Goal: Transaction & Acquisition: Purchase product/service

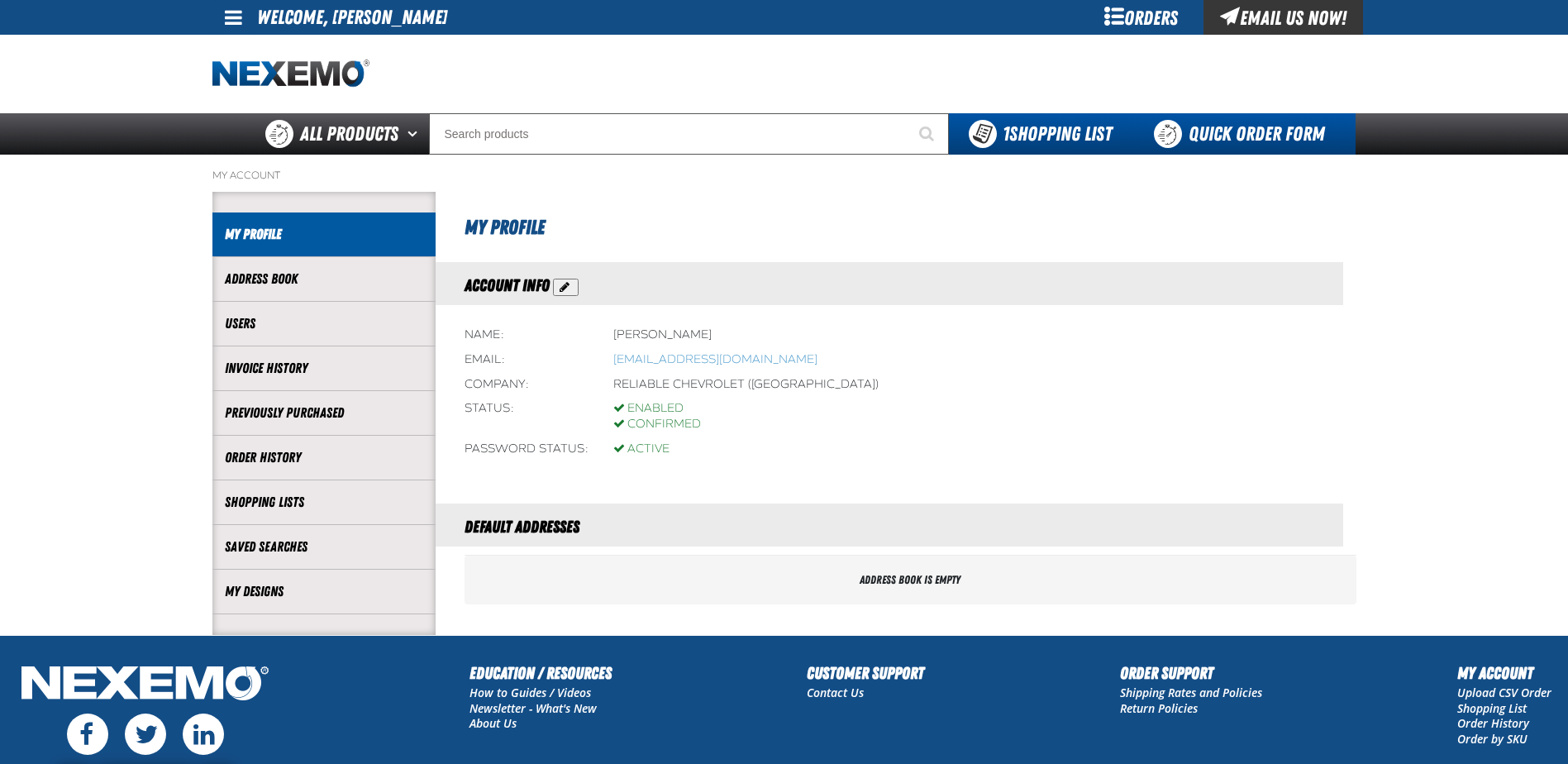
click at [1195, 131] on link "Quick Order Form" at bounding box center [1243, 134] width 224 height 42
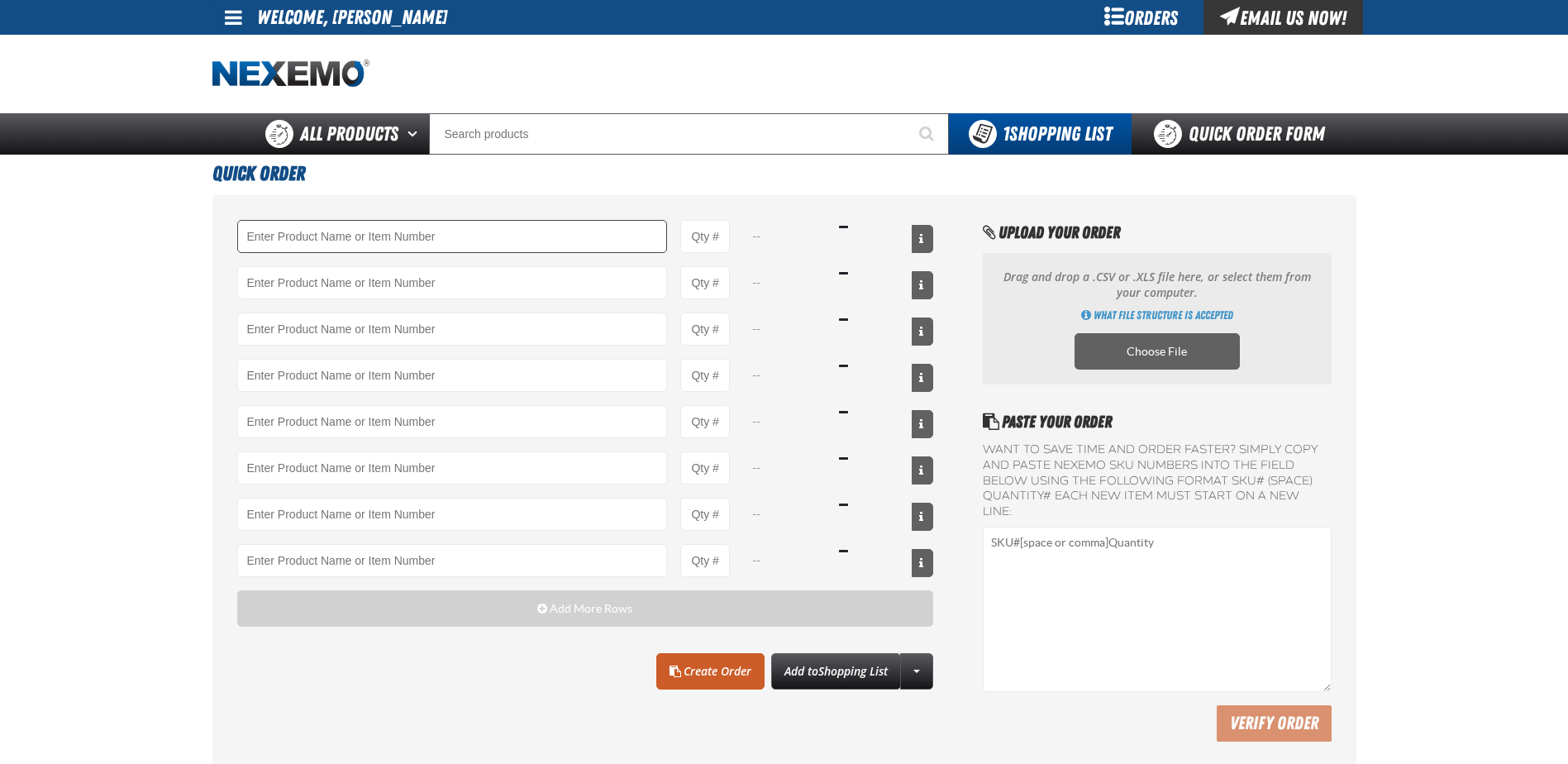
click at [410, 236] on input "Product" at bounding box center [452, 236] width 431 height 33
click at [369, 266] on link "A101 - Brake Parts Cleaner - ZAK Products" at bounding box center [336, 264] width 196 height 28
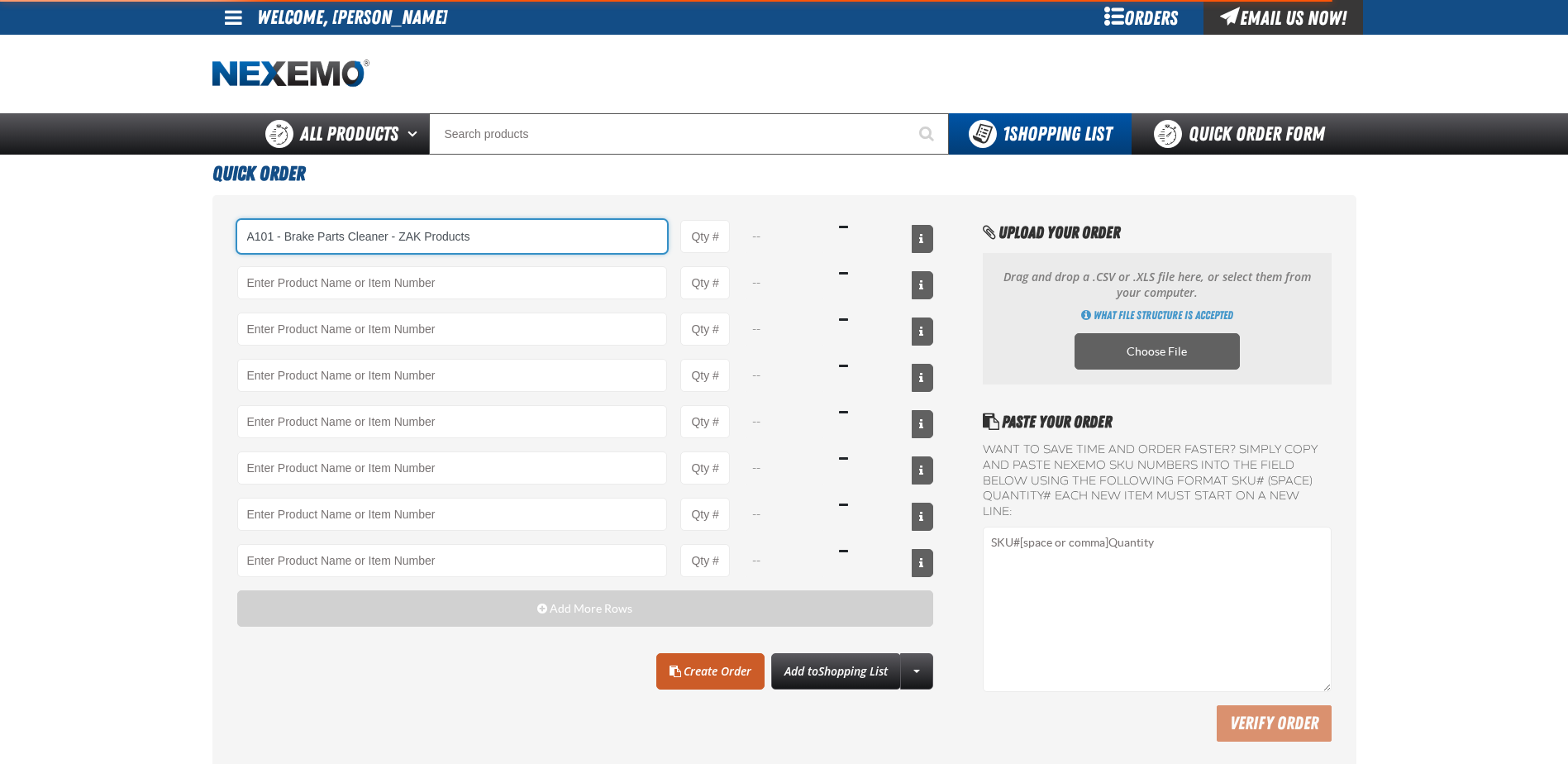
type input "A101 - Brake Parts Cleaner - ZAK Products"
type input "1"
select select "can"
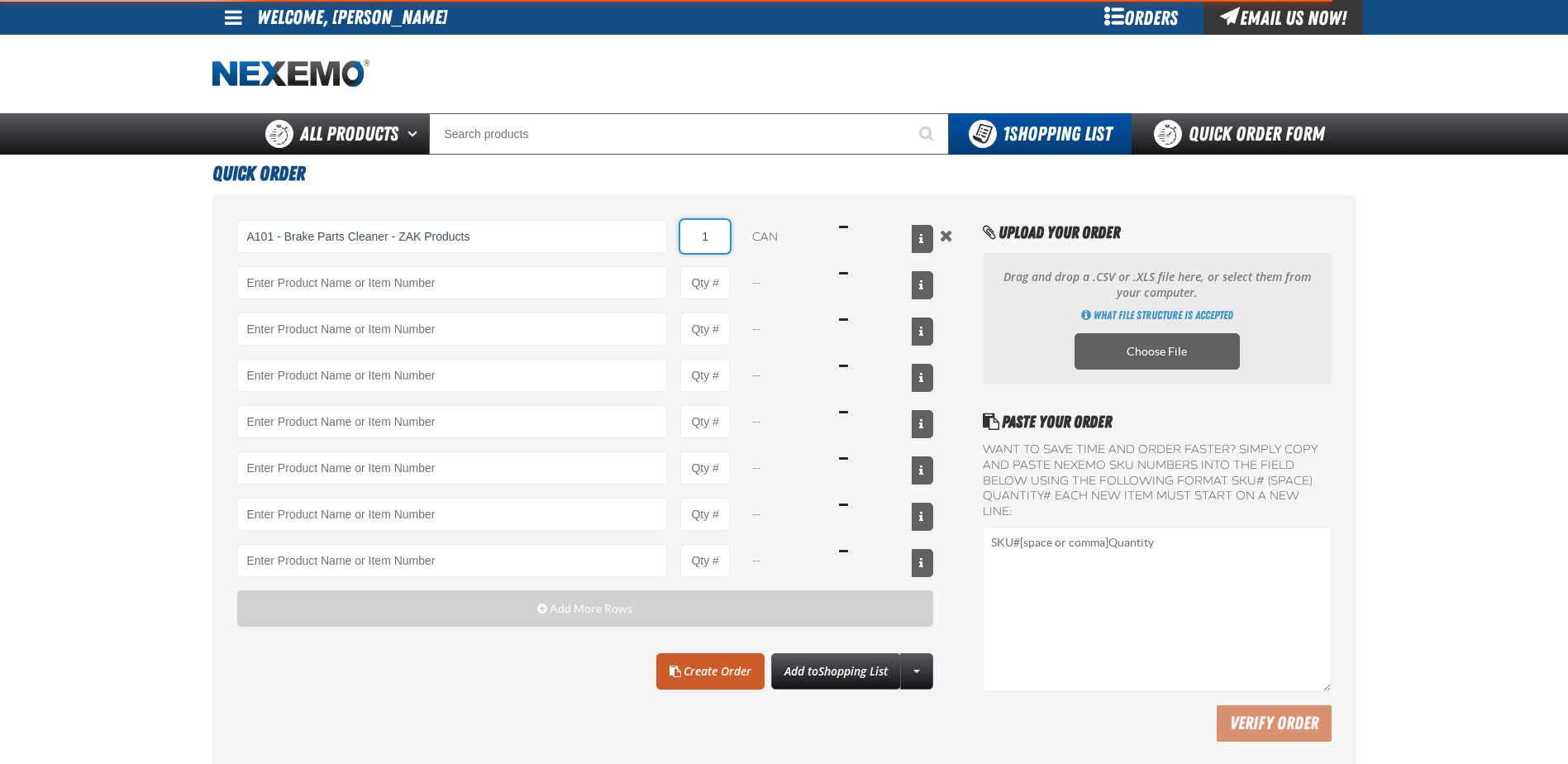
type input "A101 - Brake Parts Cleaner - ZAK Products"
drag, startPoint x: 716, startPoint y: 234, endPoint x: 694, endPoint y: 240, distance: 22.8
click at [694, 240] on input "1" at bounding box center [705, 236] width 50 height 33
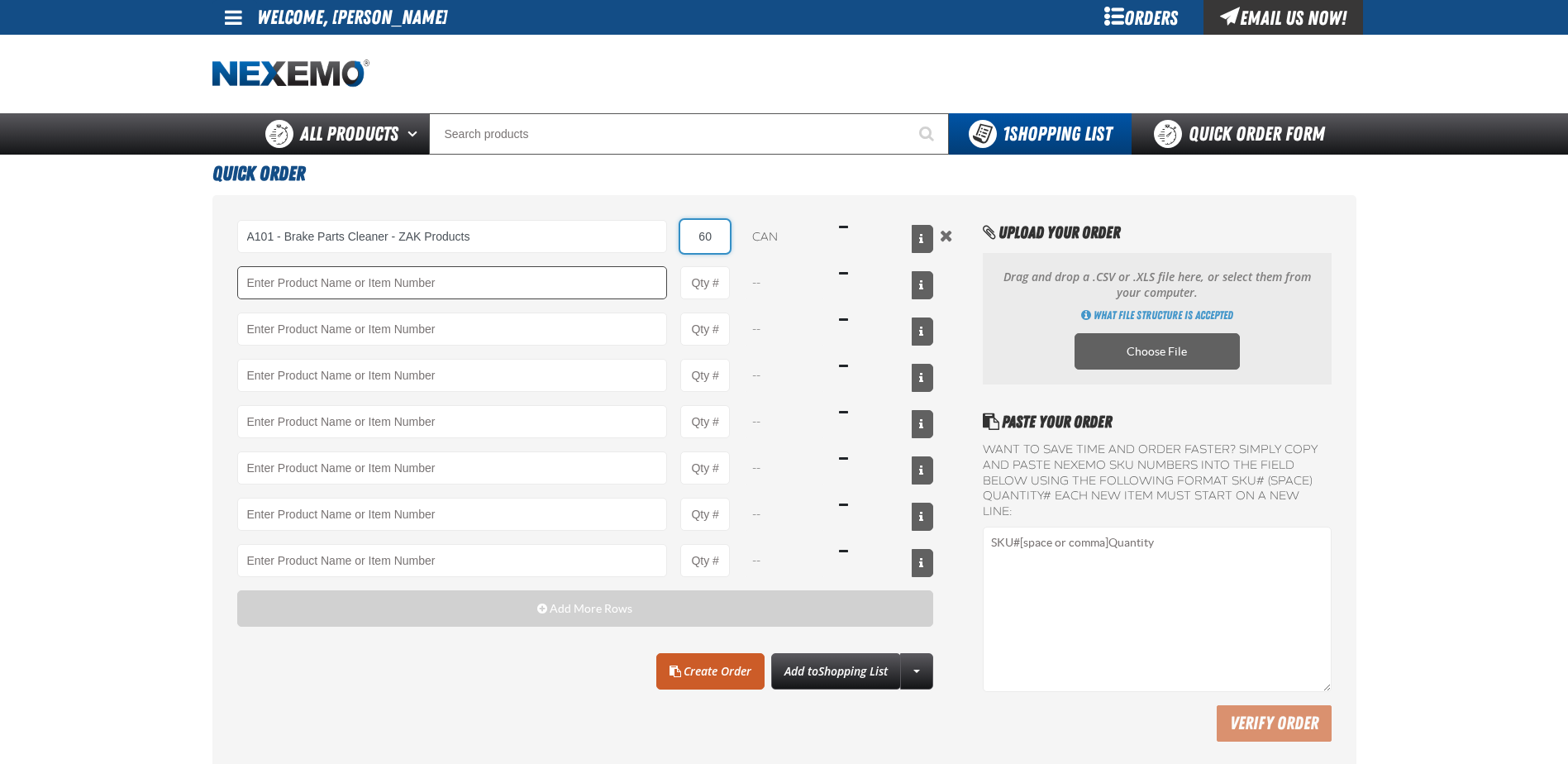
type input "60"
click at [625, 279] on input "Product" at bounding box center [452, 283] width 431 height 33
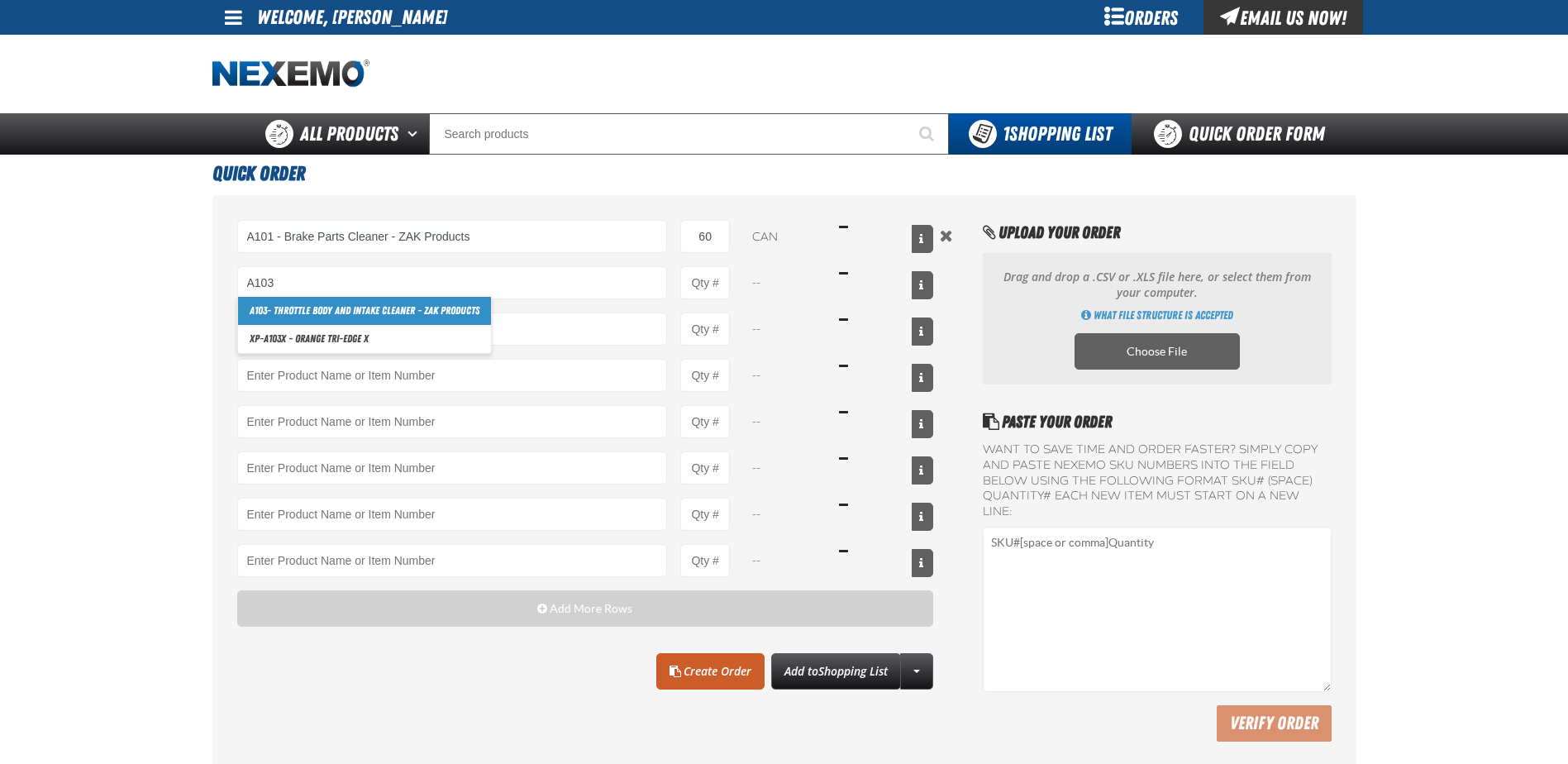
click at [403, 311] on link "A103 - Throttle Body and Intake Cleaner - ZAK Products" at bounding box center [364, 311] width 253 height 28
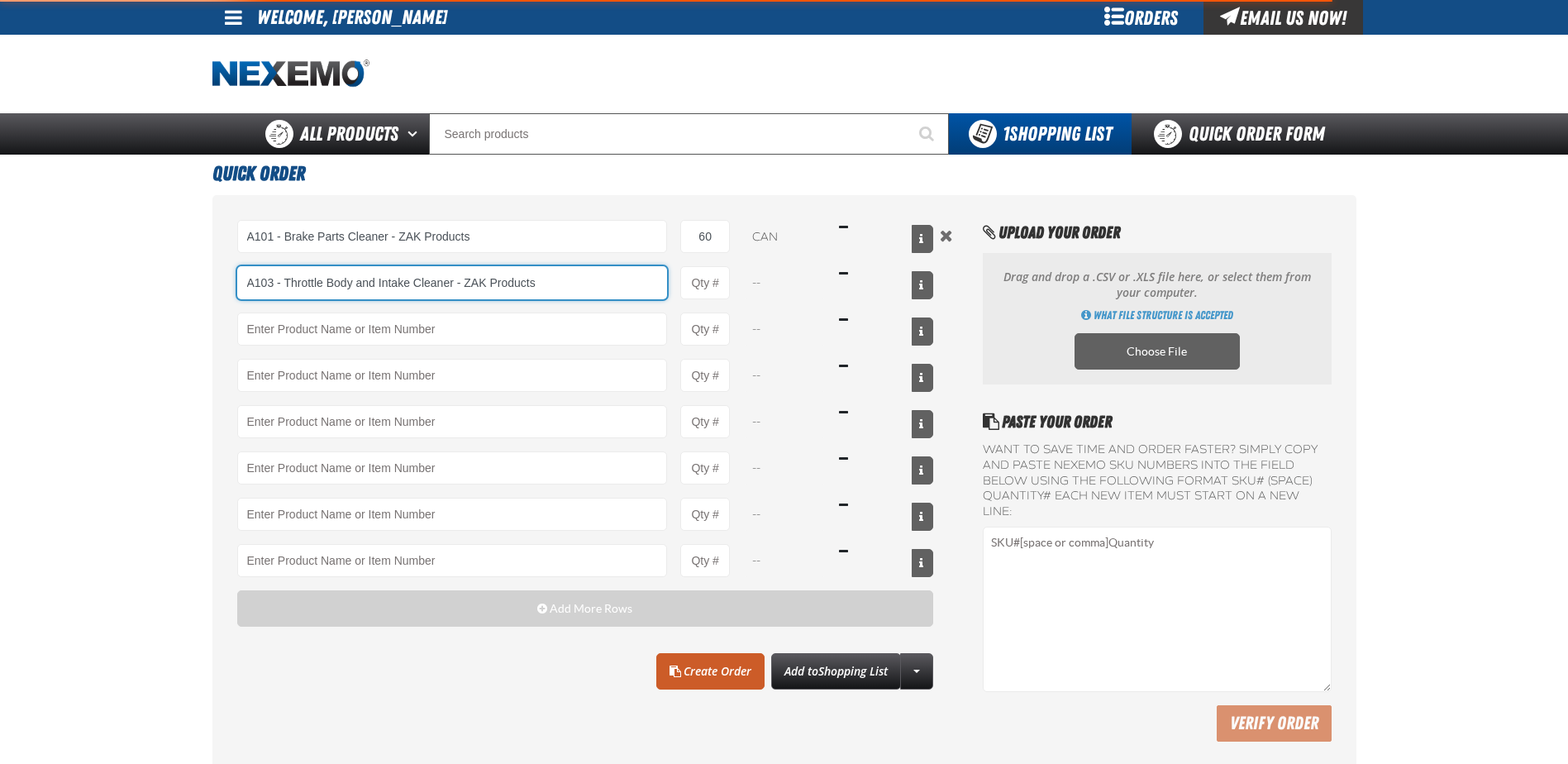
type input "A103 - Throttle Body and Intake Cleaner - ZAK Products"
type input "1"
select select "can"
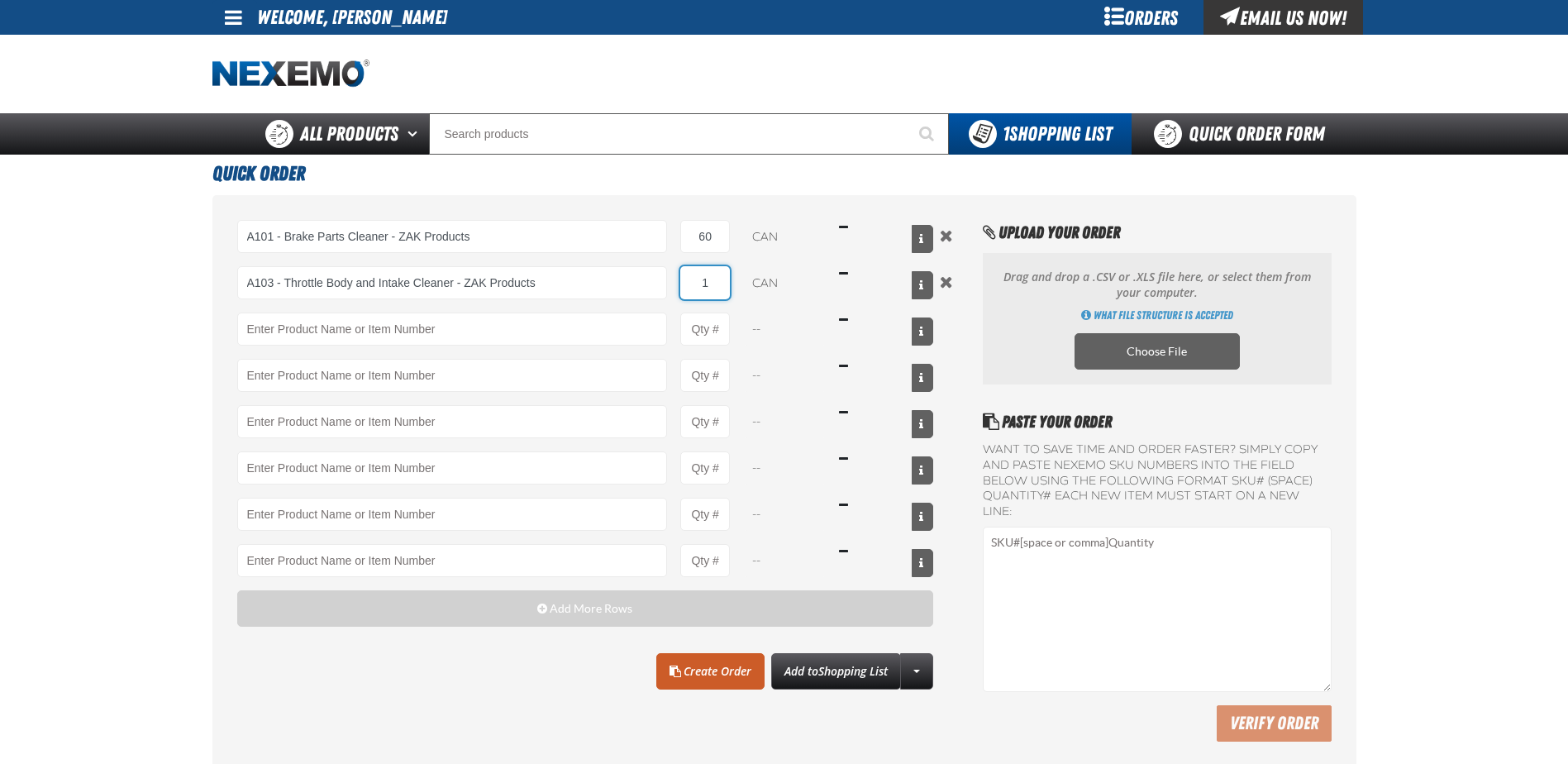
drag, startPoint x: 710, startPoint y: 285, endPoint x: 692, endPoint y: 282, distance: 18.2
click at [693, 285] on input "1" at bounding box center [705, 283] width 50 height 33
type input "A103 - Throttle Body and Intake Cleaner - ZAK Products"
type input "12"
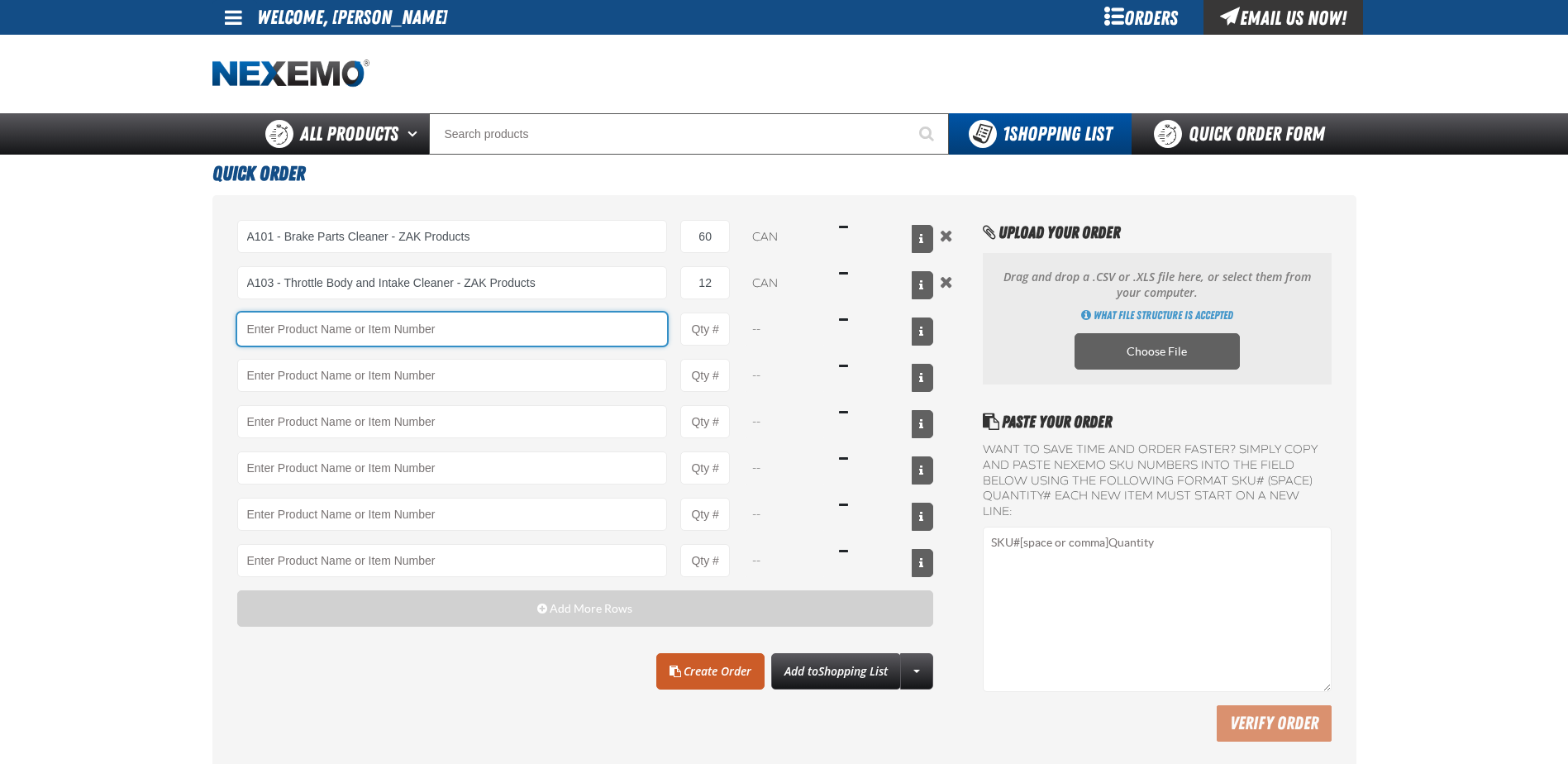
click at [423, 330] on input "Product" at bounding box center [452, 329] width 431 height 33
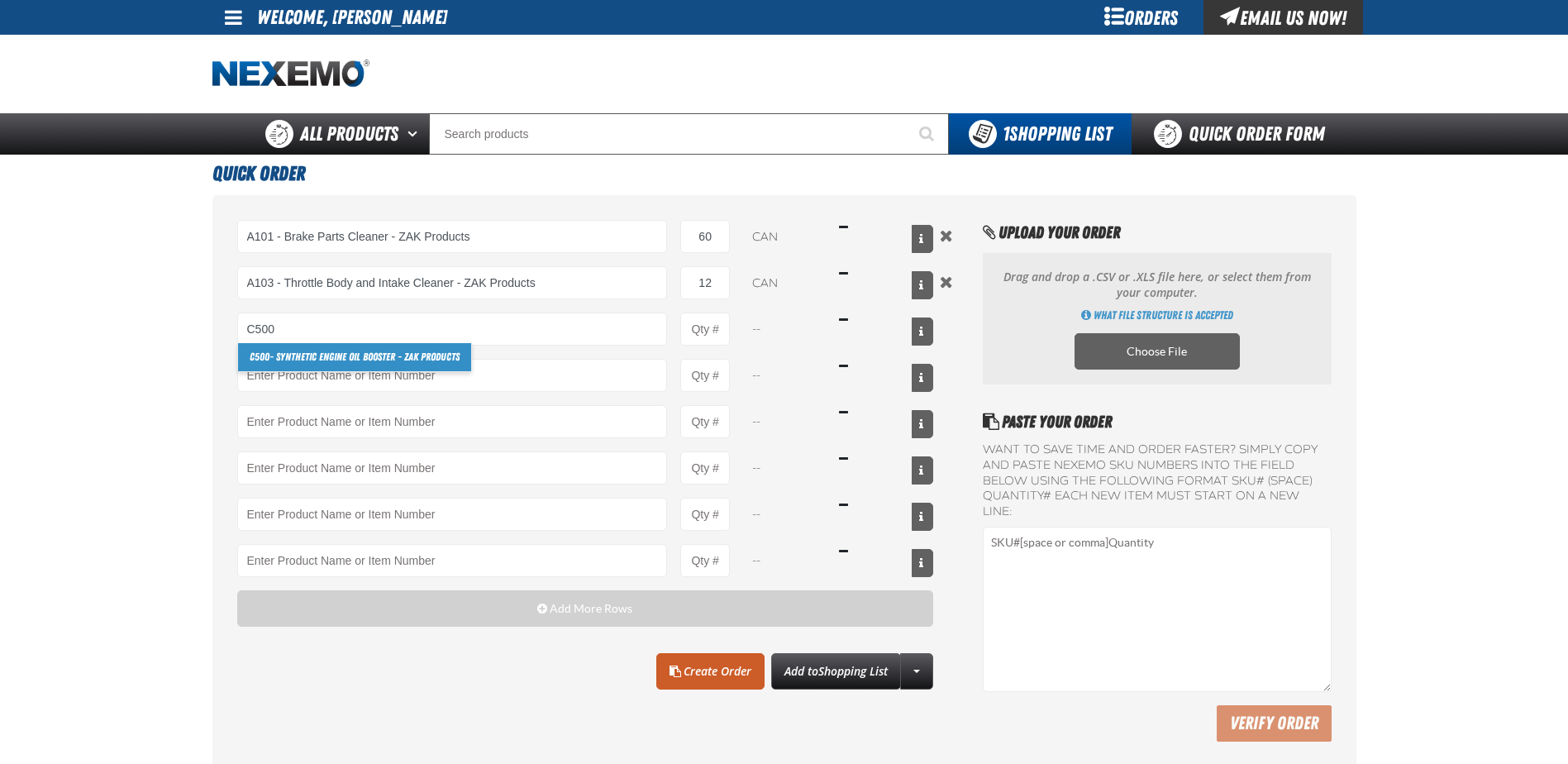
click at [336, 362] on link "C500 - Synthetic Engine Oil Booster - ZAK Products" at bounding box center [354, 357] width 233 height 28
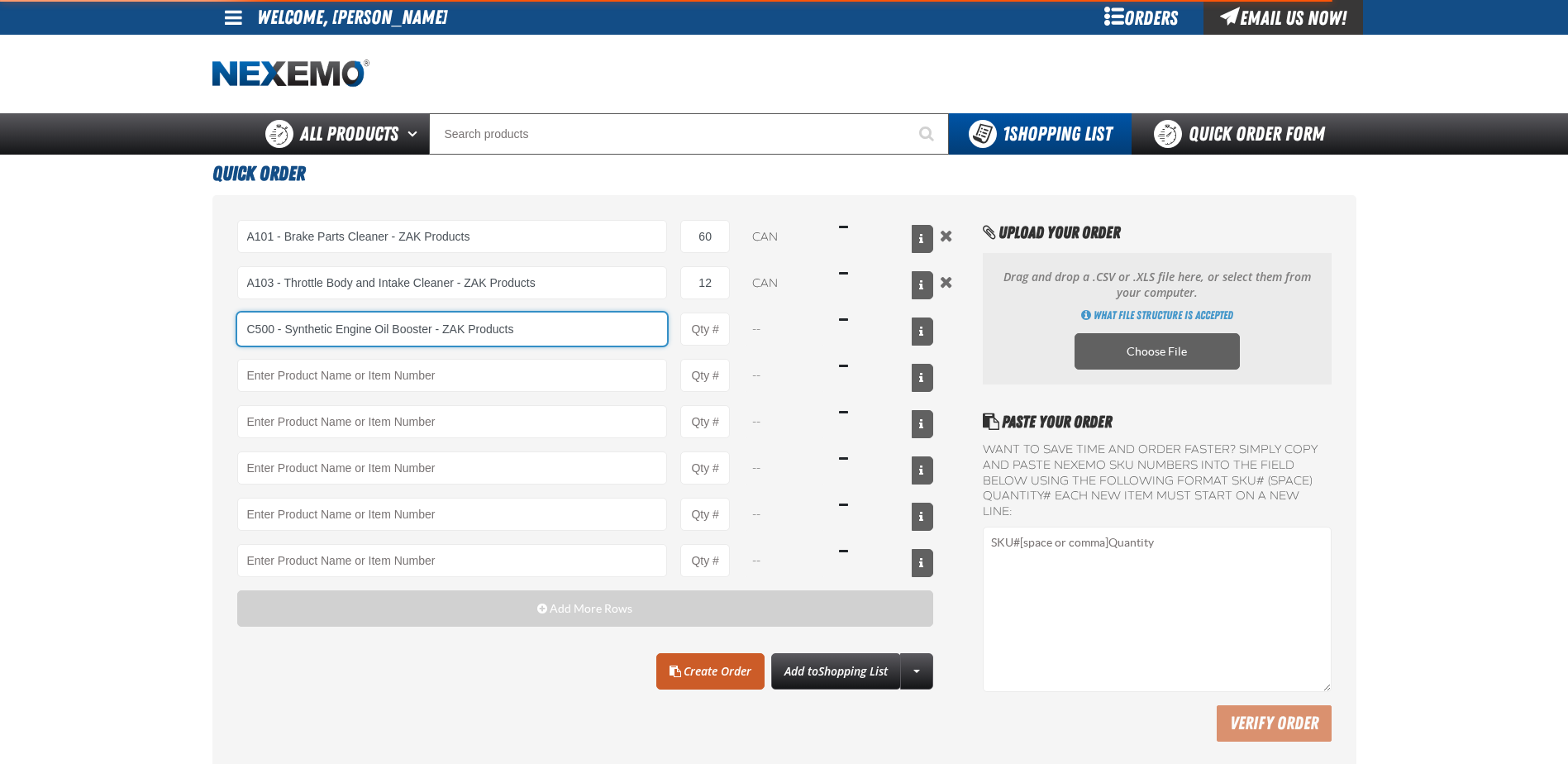
type input "C500 - Synthetic Engine Oil Booster - ZAK Products"
type input "1"
select select "bottle"
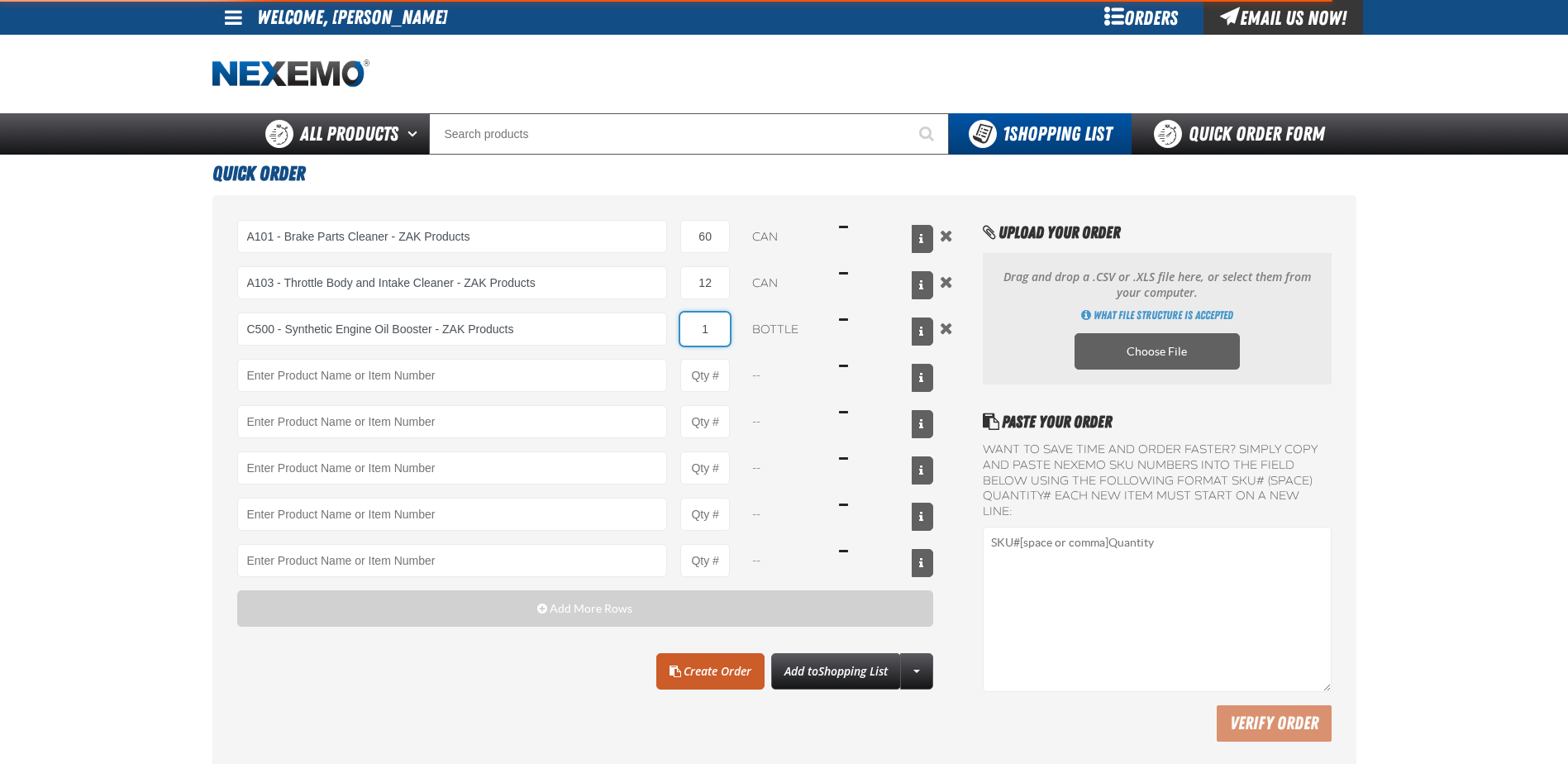
drag, startPoint x: 711, startPoint y: 328, endPoint x: 694, endPoint y: 329, distance: 17.0
click at [694, 329] on input "1" at bounding box center [705, 329] width 50 height 33
type input "C500 - Synthetic Engine Oil Booster - ZAK Products"
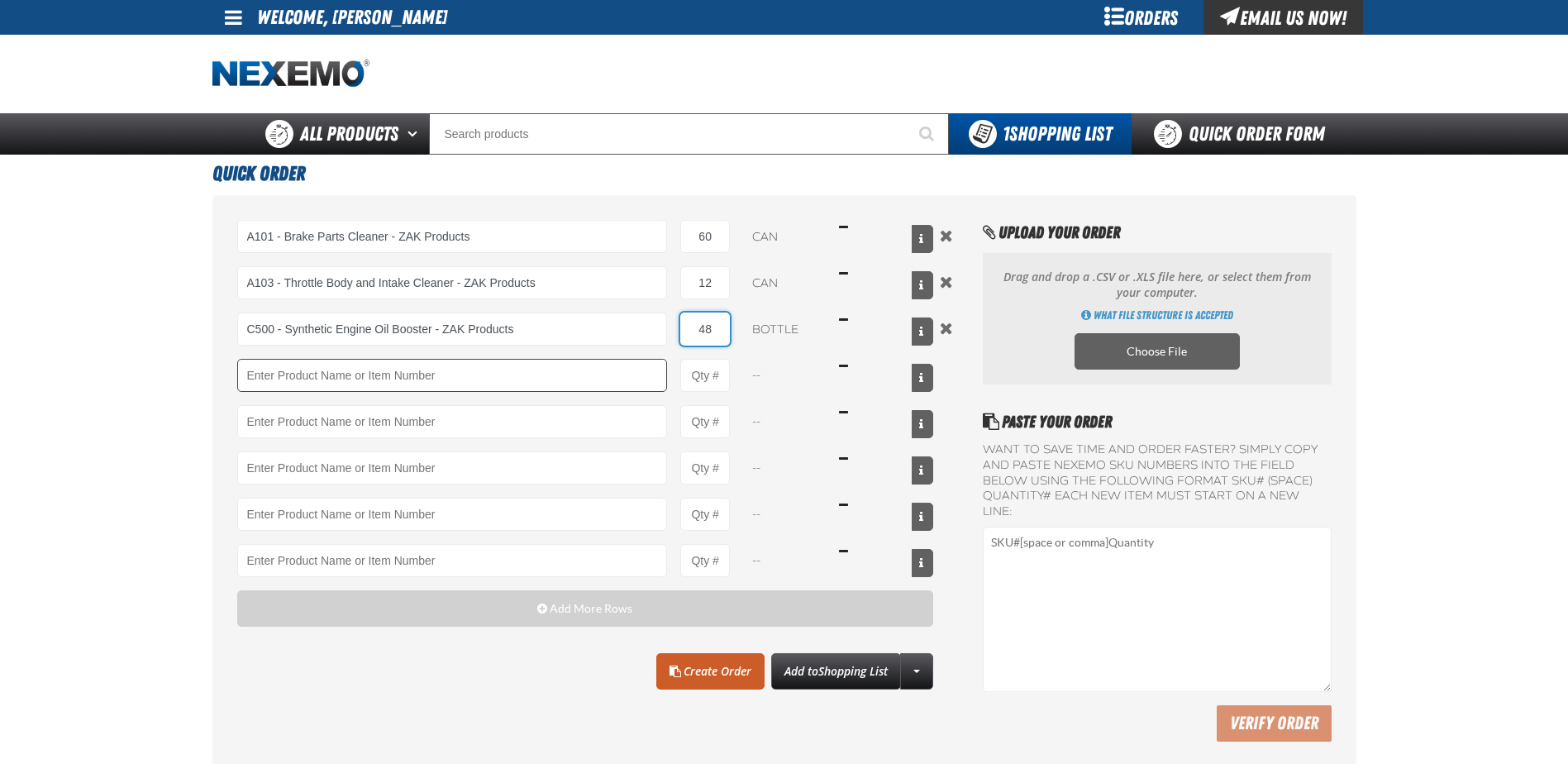
type input "48"
click at [441, 380] on input "Product" at bounding box center [452, 376] width 431 height 33
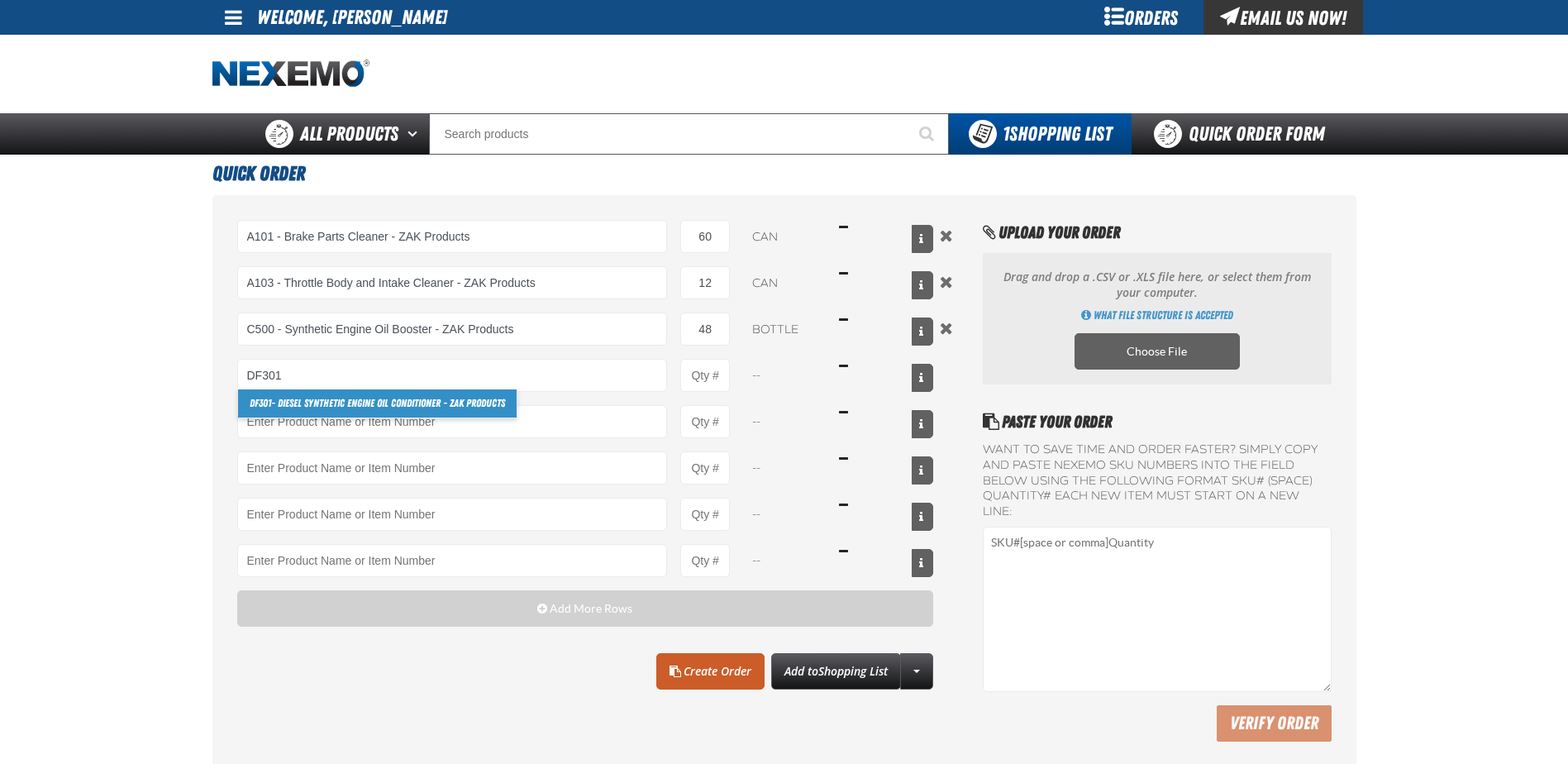
click at [367, 406] on link "DF301 - Diesel Synthetic Engine Oil Conditioner - ZAK Products" at bounding box center [377, 403] width 279 height 28
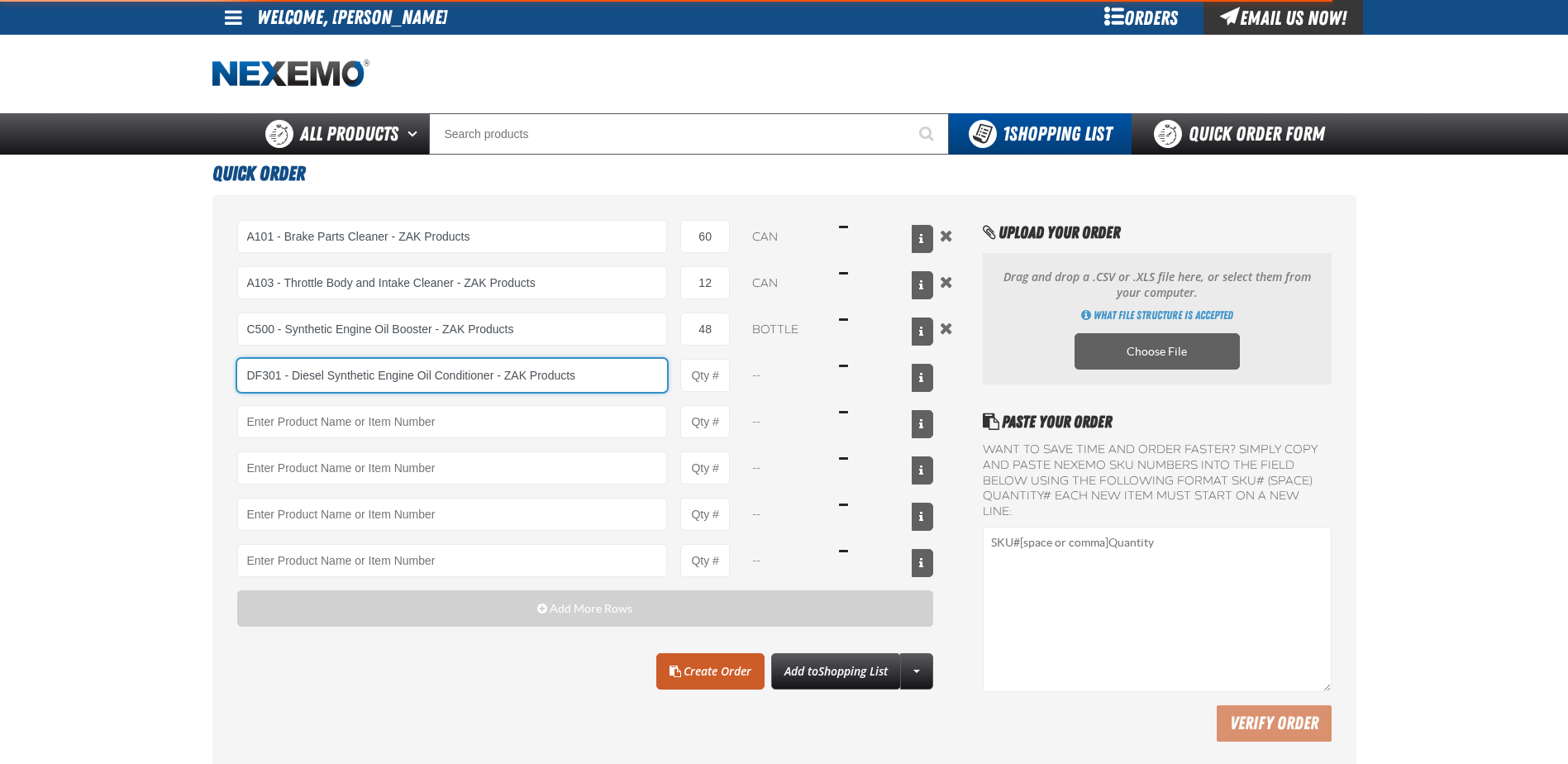
type input "DF301 - Diesel Synthetic Engine Oil Conditioner - ZAK Products"
type input "1"
select select "bottle"
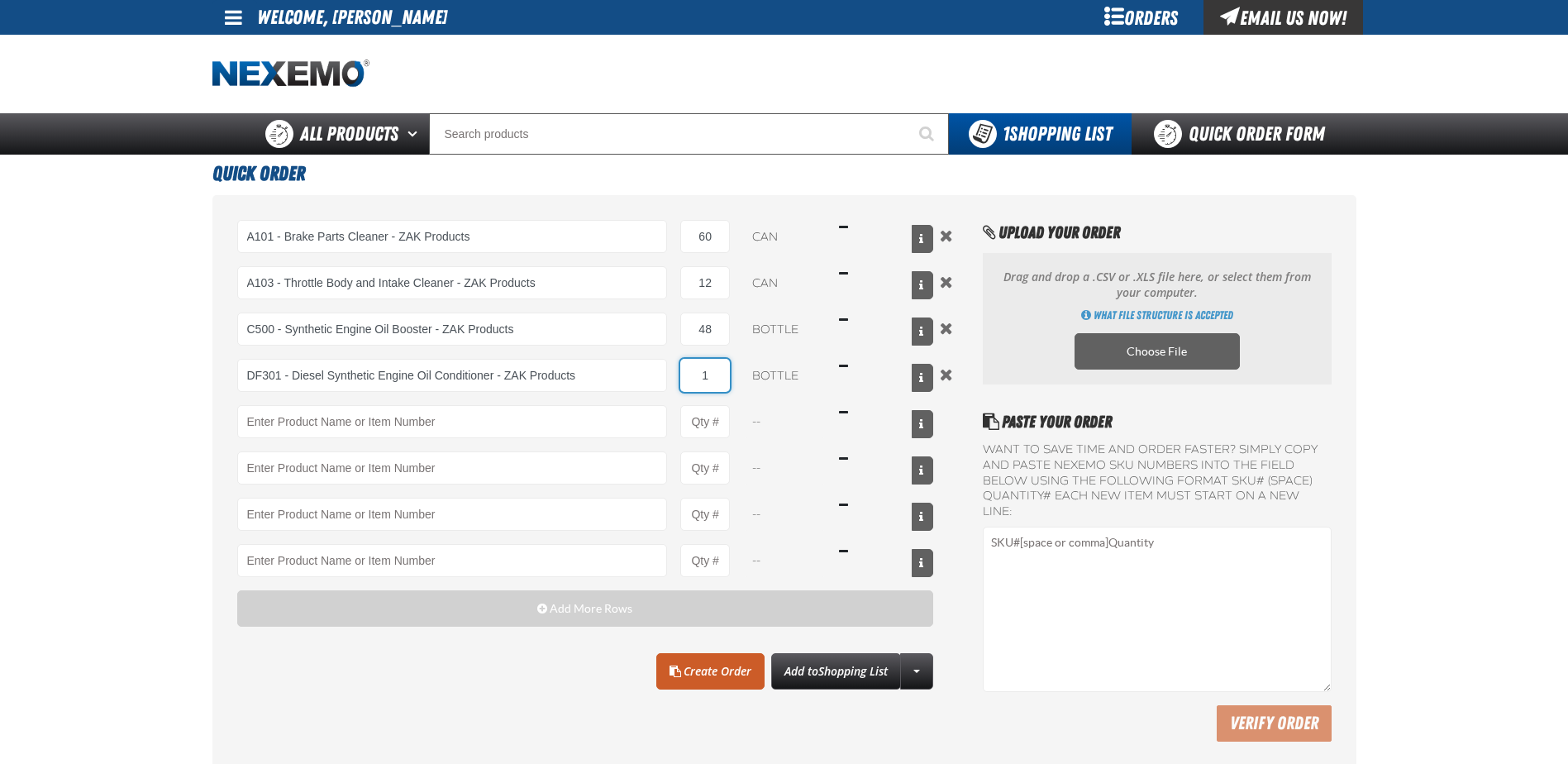
drag, startPoint x: 714, startPoint y: 370, endPoint x: 679, endPoint y: 370, distance: 35.0
click at [685, 374] on input "1" at bounding box center [705, 376] width 50 height 33
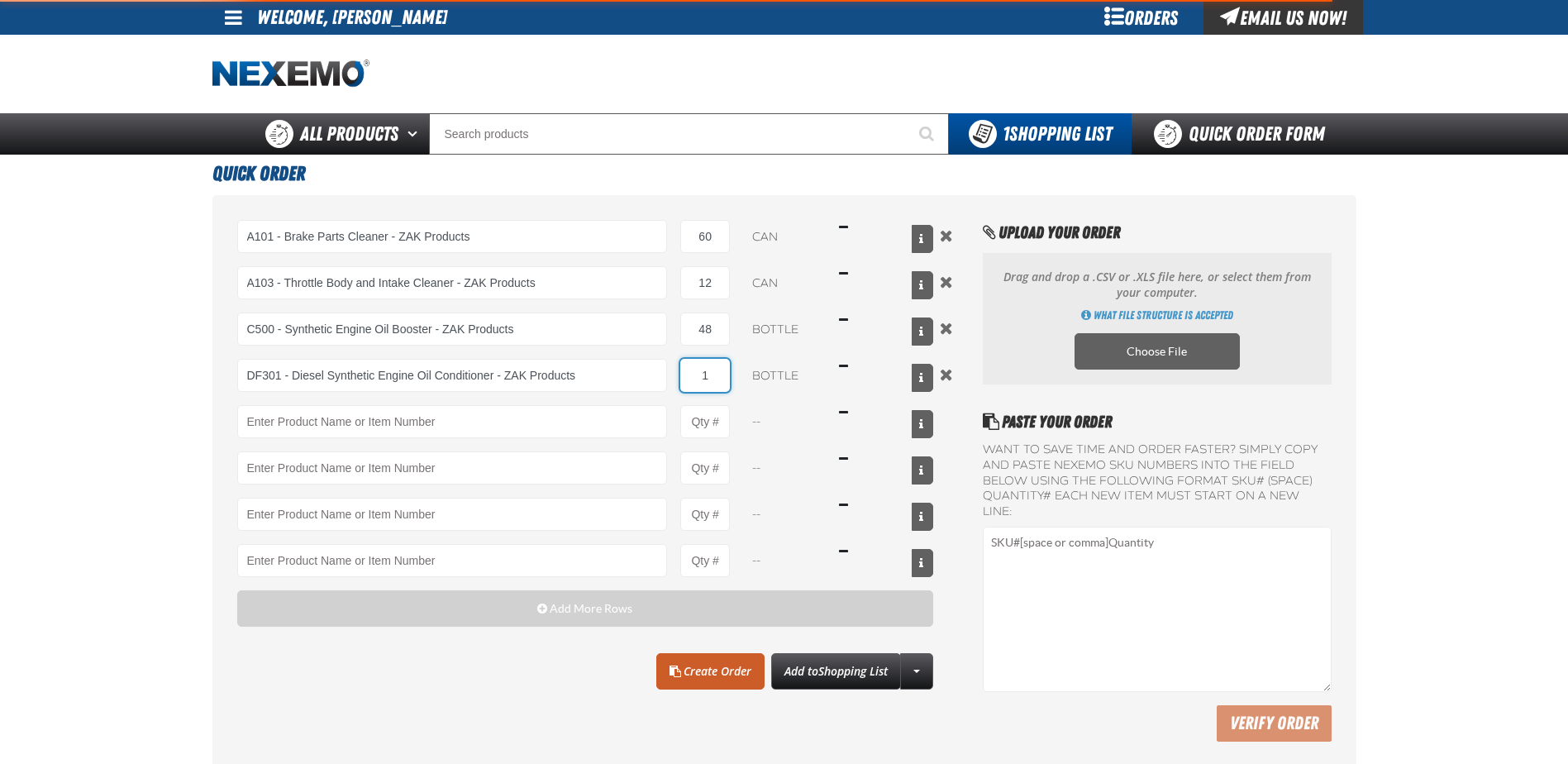
type input "DF301 - Diesel Synthetic Engine Oil Conditioner - ZAK Products"
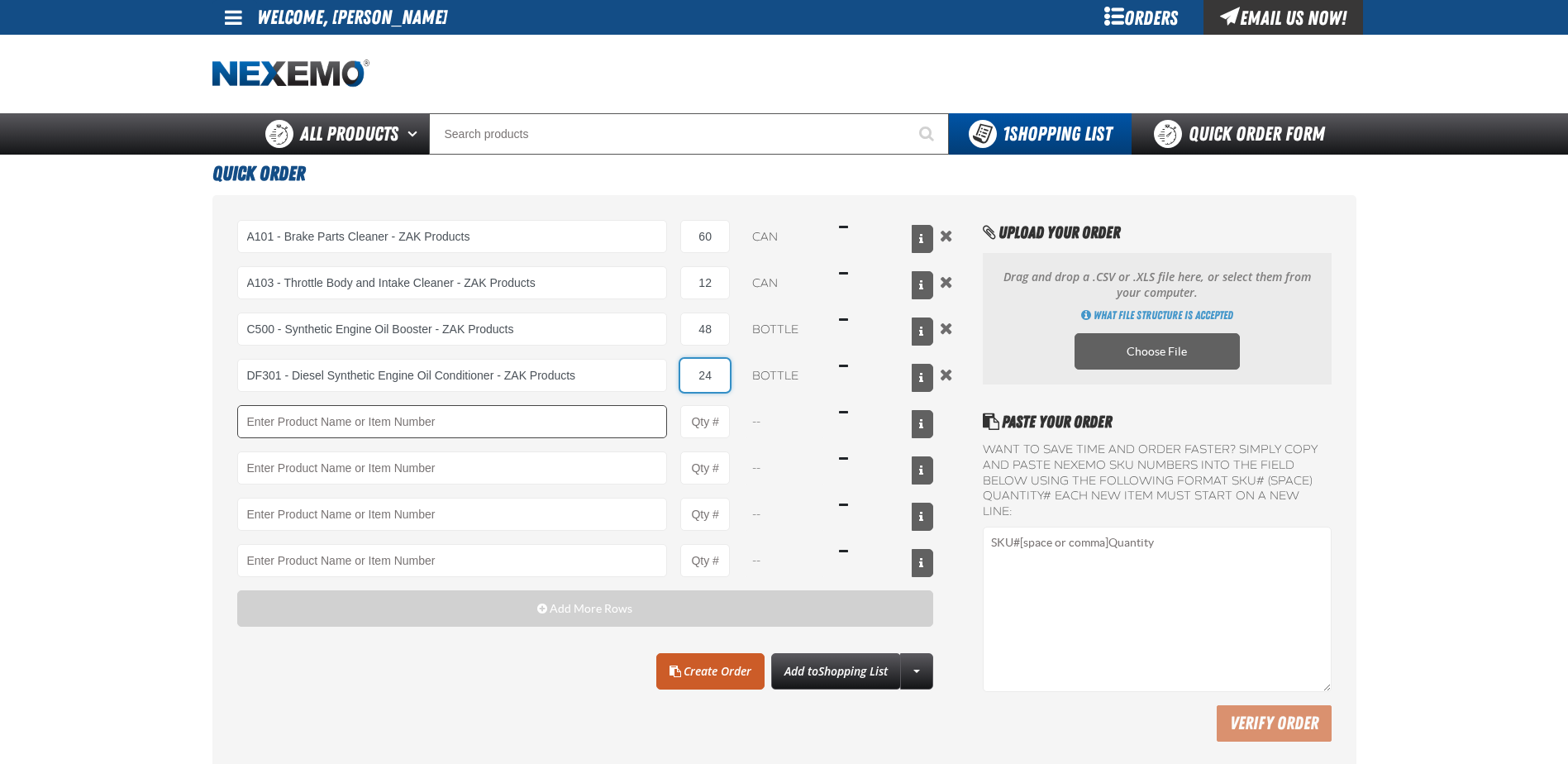
type input "24"
click at [508, 417] on input "Product" at bounding box center [452, 422] width 431 height 33
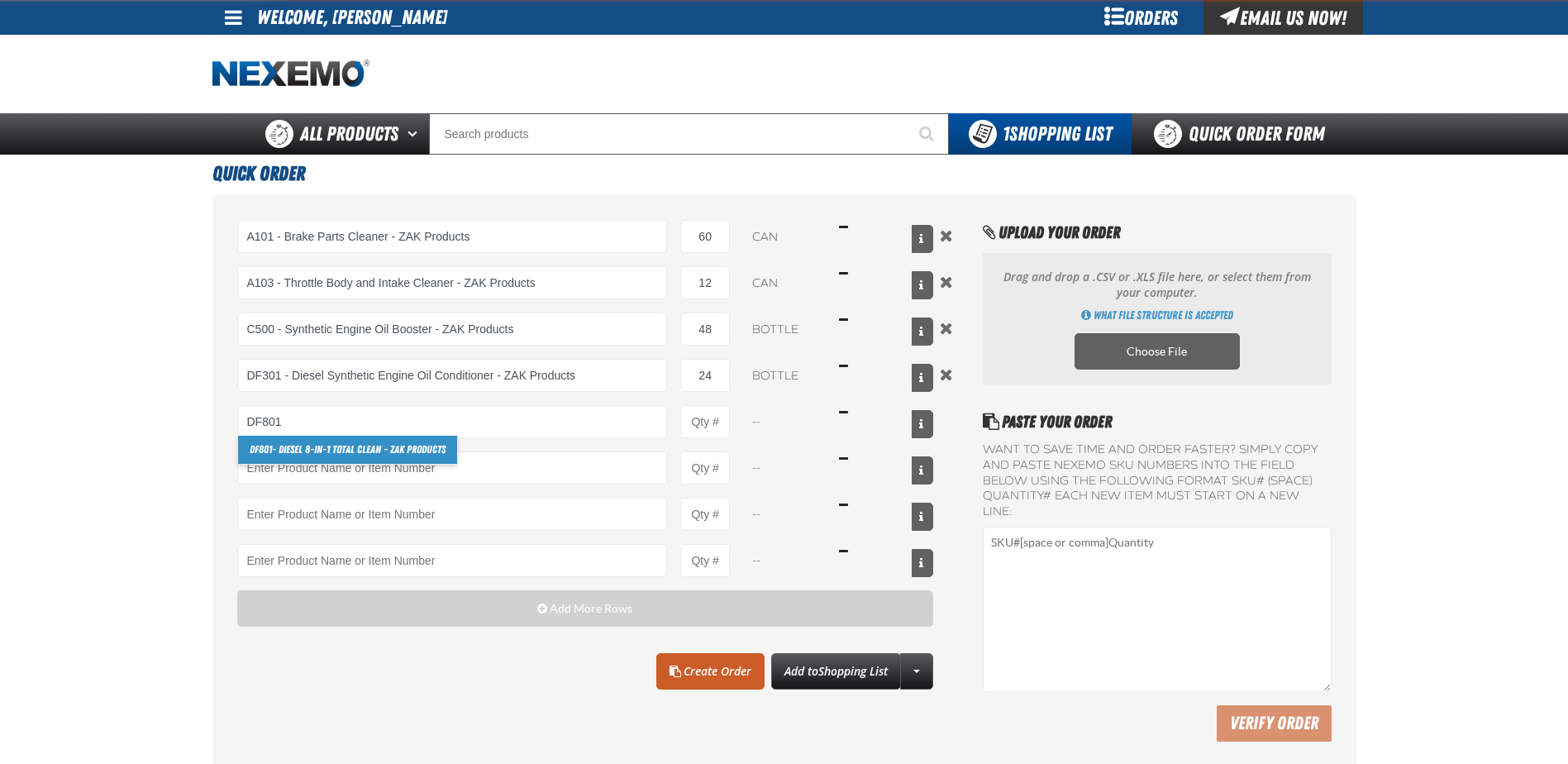
click at [410, 449] on link "DF801 - DIESEL 8-in-1 TOTAL CLEAN - ZAK Products" at bounding box center [347, 449] width 219 height 28
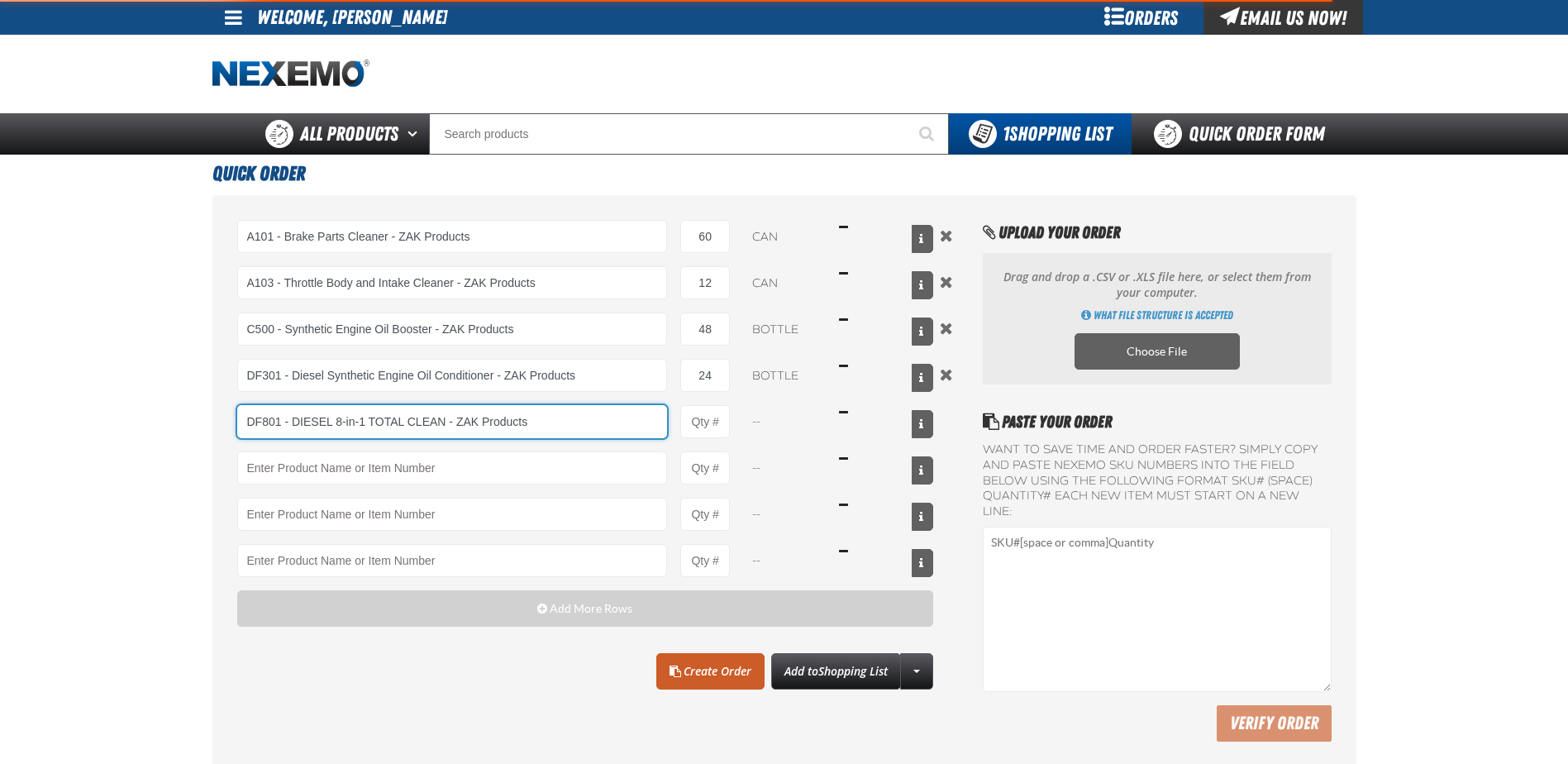
type input "DF801 - DIESEL 8-in-1 TOTAL CLEAN - ZAK Products"
type input "1"
select select "bottle"
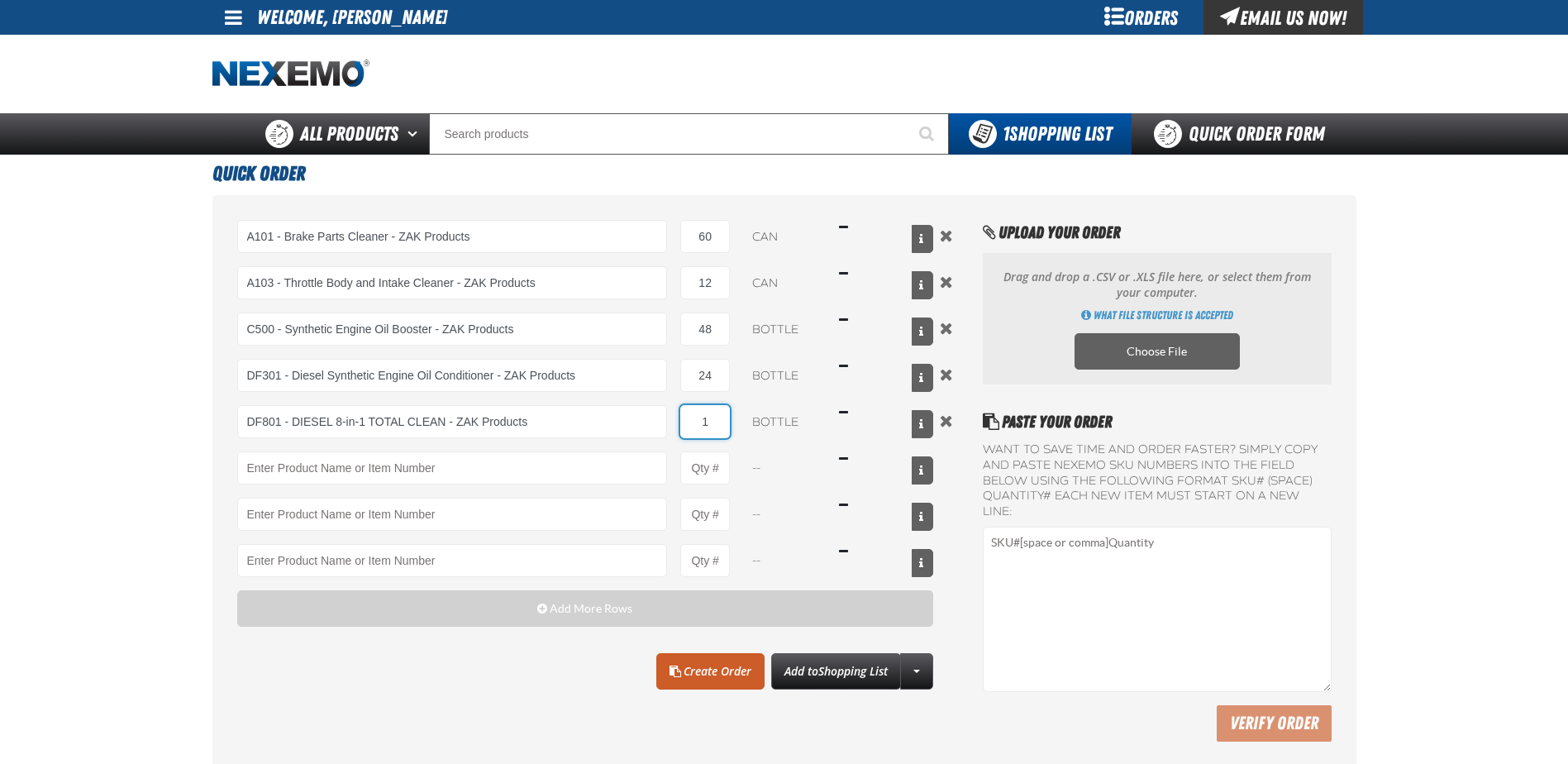
drag, startPoint x: 724, startPoint y: 425, endPoint x: 687, endPoint y: 417, distance: 37.9
click at [689, 425] on input "1" at bounding box center [705, 422] width 50 height 33
type input "DF801 - DIESEL 8-in-1 TOTAL CLEAN - ZAK Products"
type input "6"
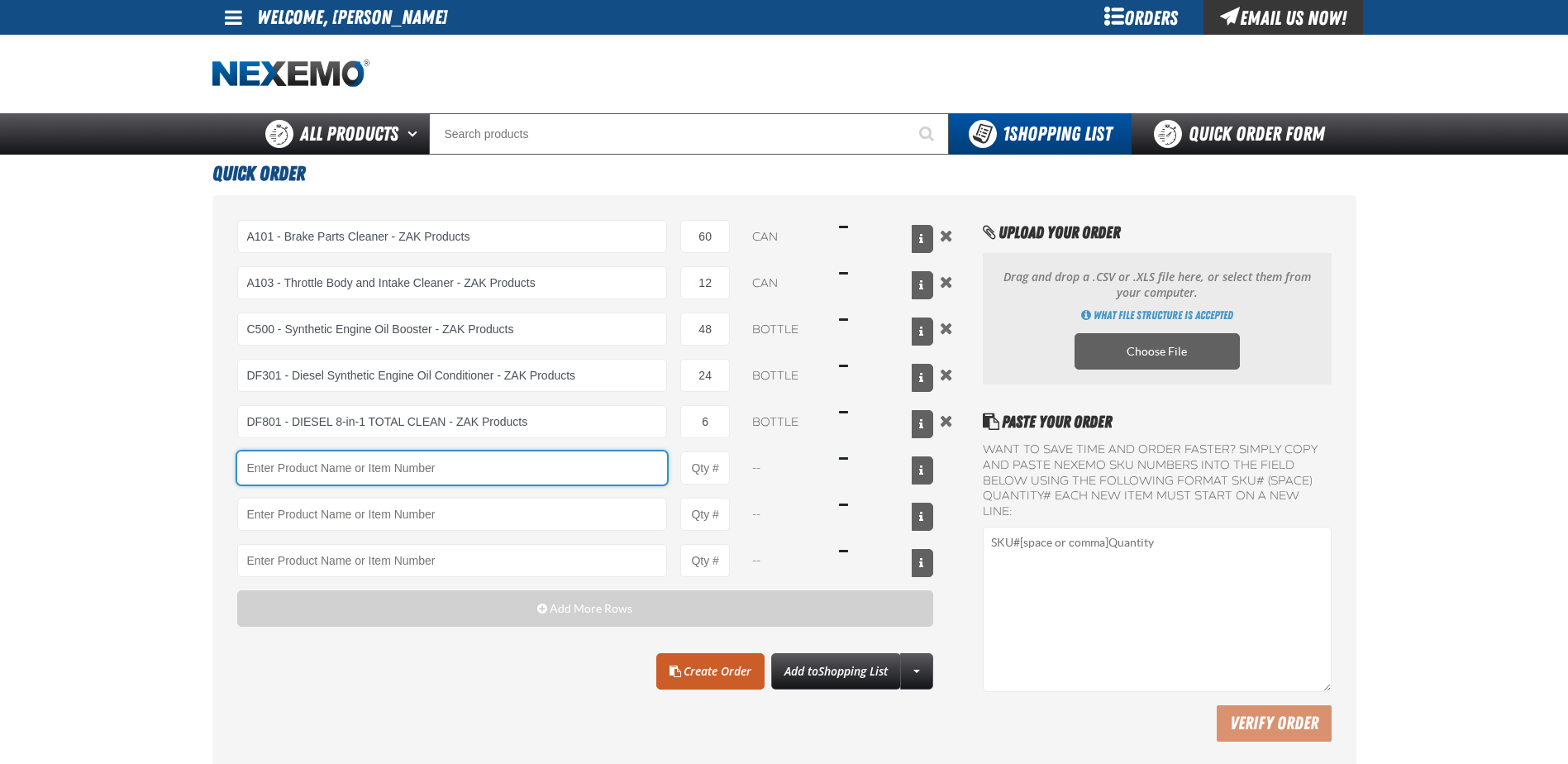
click at [529, 472] on input "Product" at bounding box center [452, 468] width 431 height 33
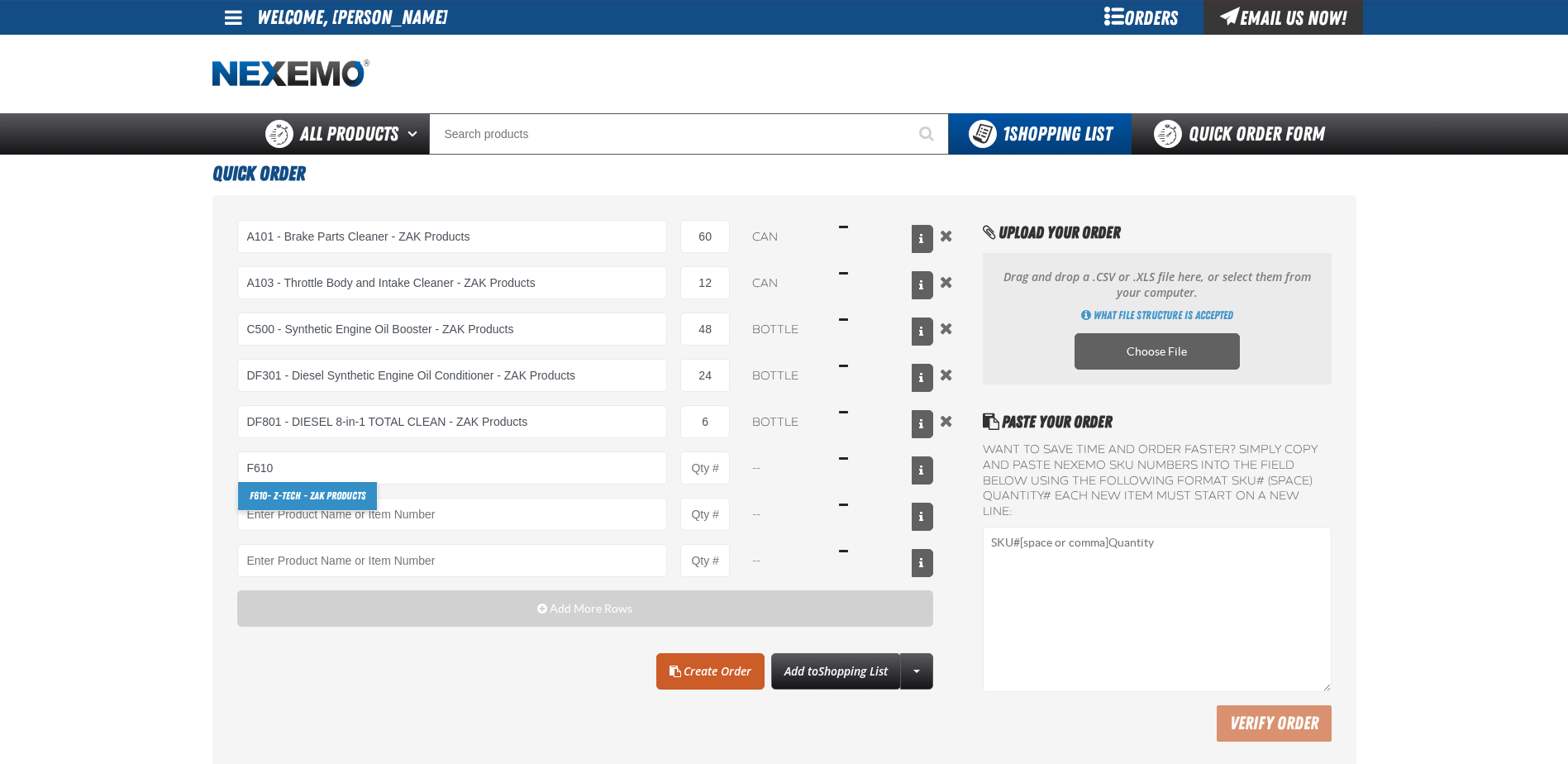
click at [343, 496] on link "F610 - Z-Tech - ZAK Products" at bounding box center [307, 495] width 139 height 28
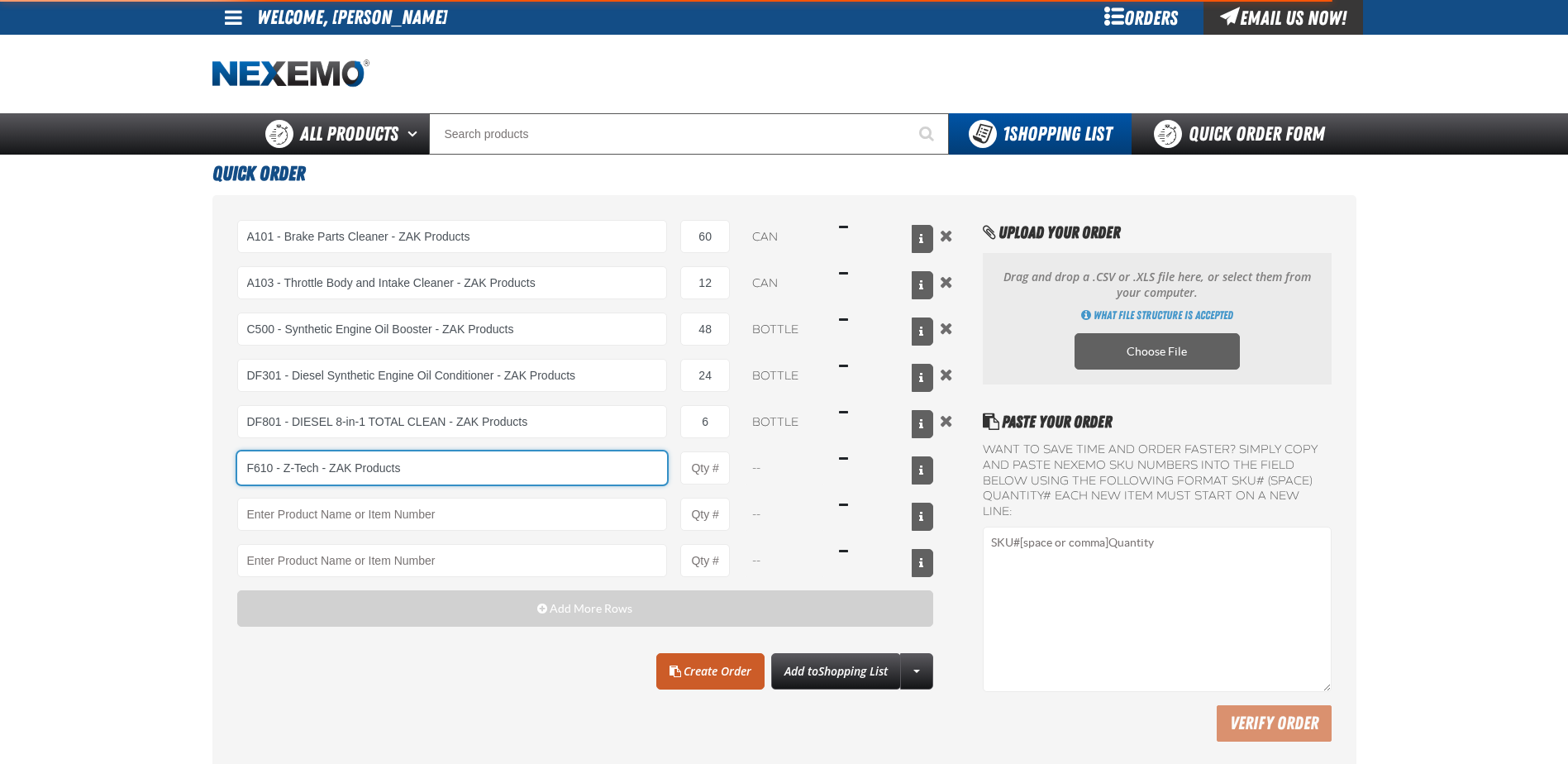
type input "F610 - Z-Tech - ZAK Products"
type input "1"
select select "bottle"
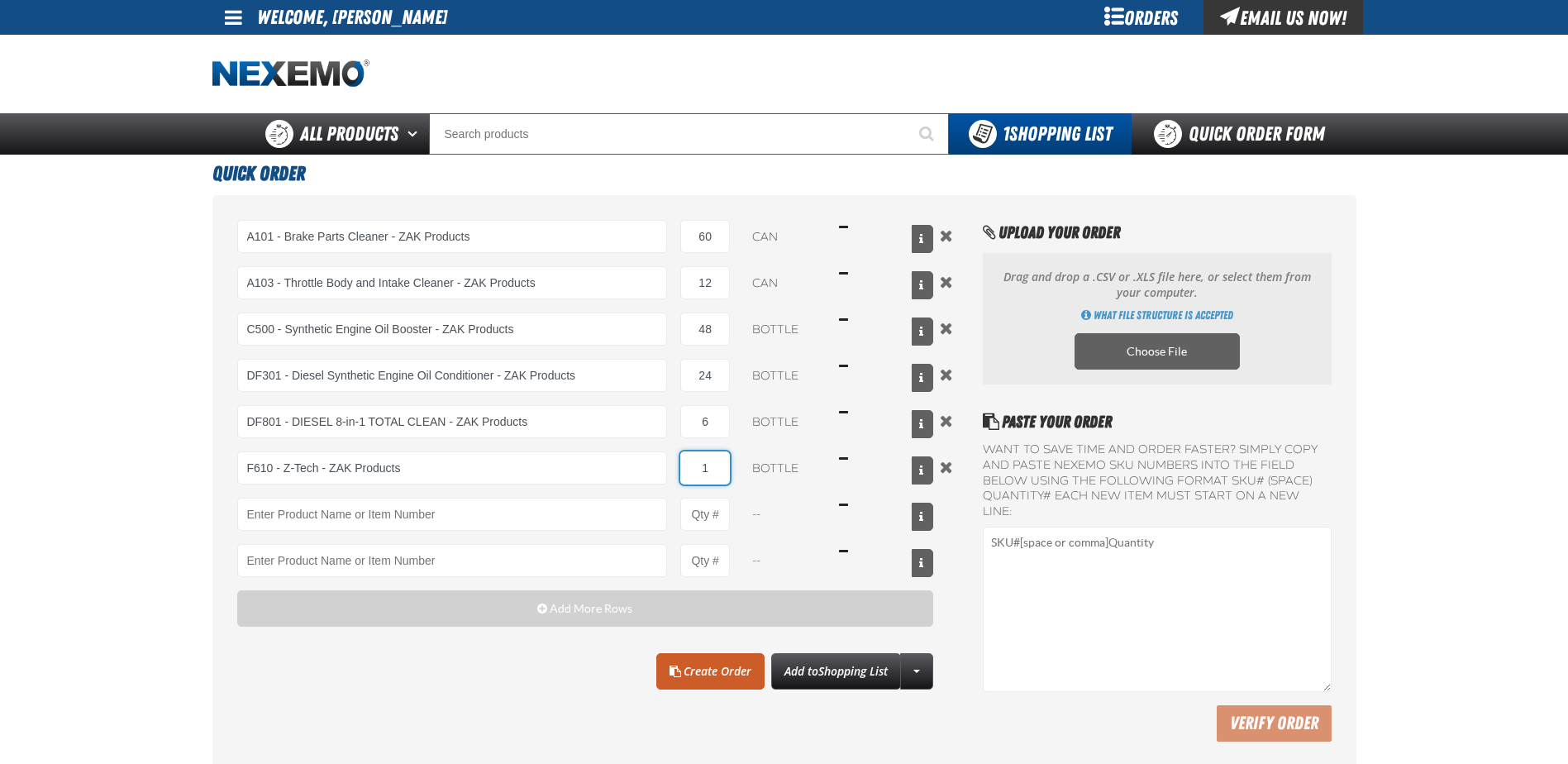
drag, startPoint x: 729, startPoint y: 468, endPoint x: 675, endPoint y: 465, distance: 54.1
click at [680, 468] on input "1" at bounding box center [705, 468] width 50 height 33
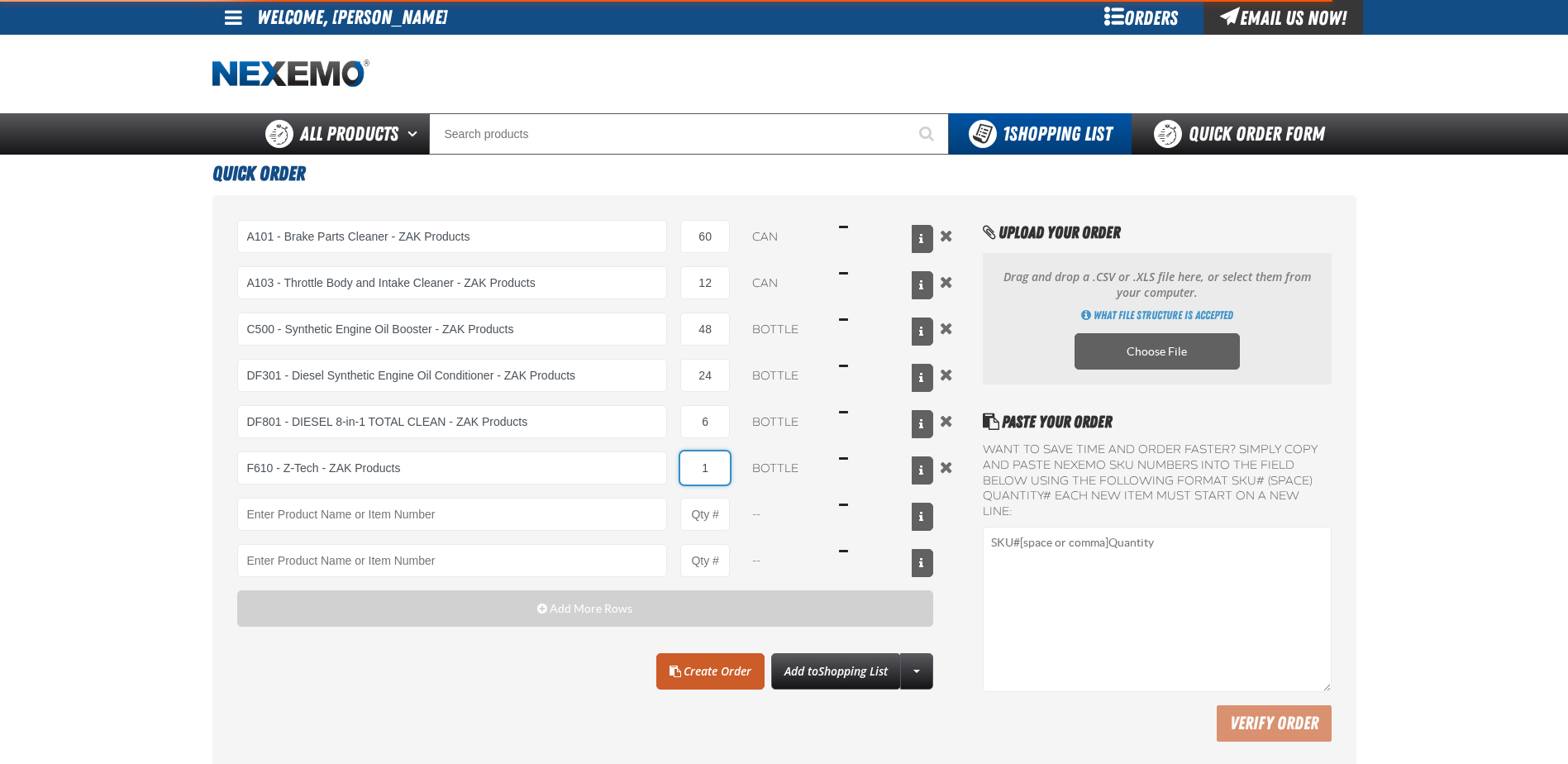
type input "F610 - Z-Tech - ZAK Products"
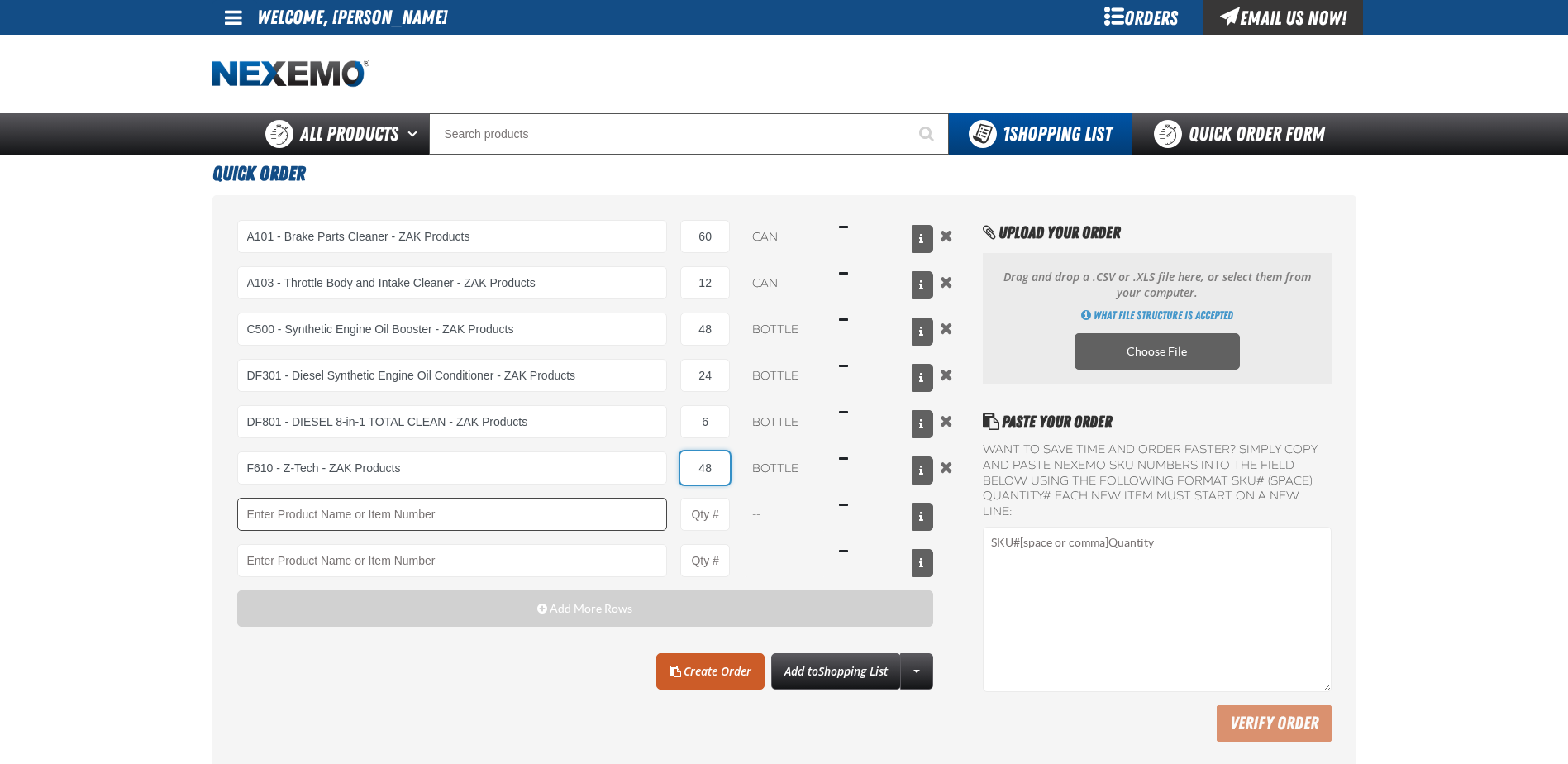
type input "48"
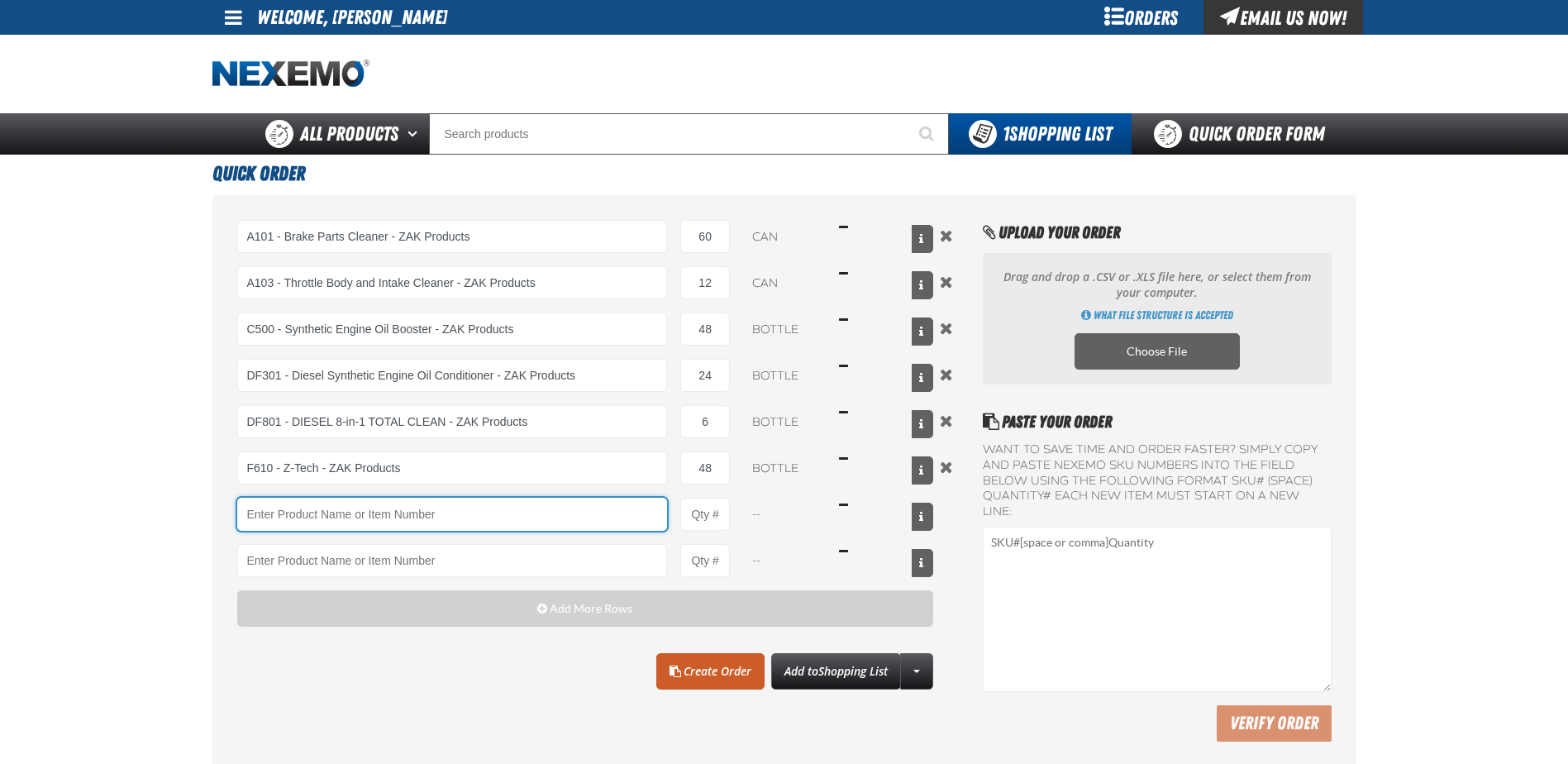
click at [432, 516] on input "Product" at bounding box center [452, 514] width 431 height 33
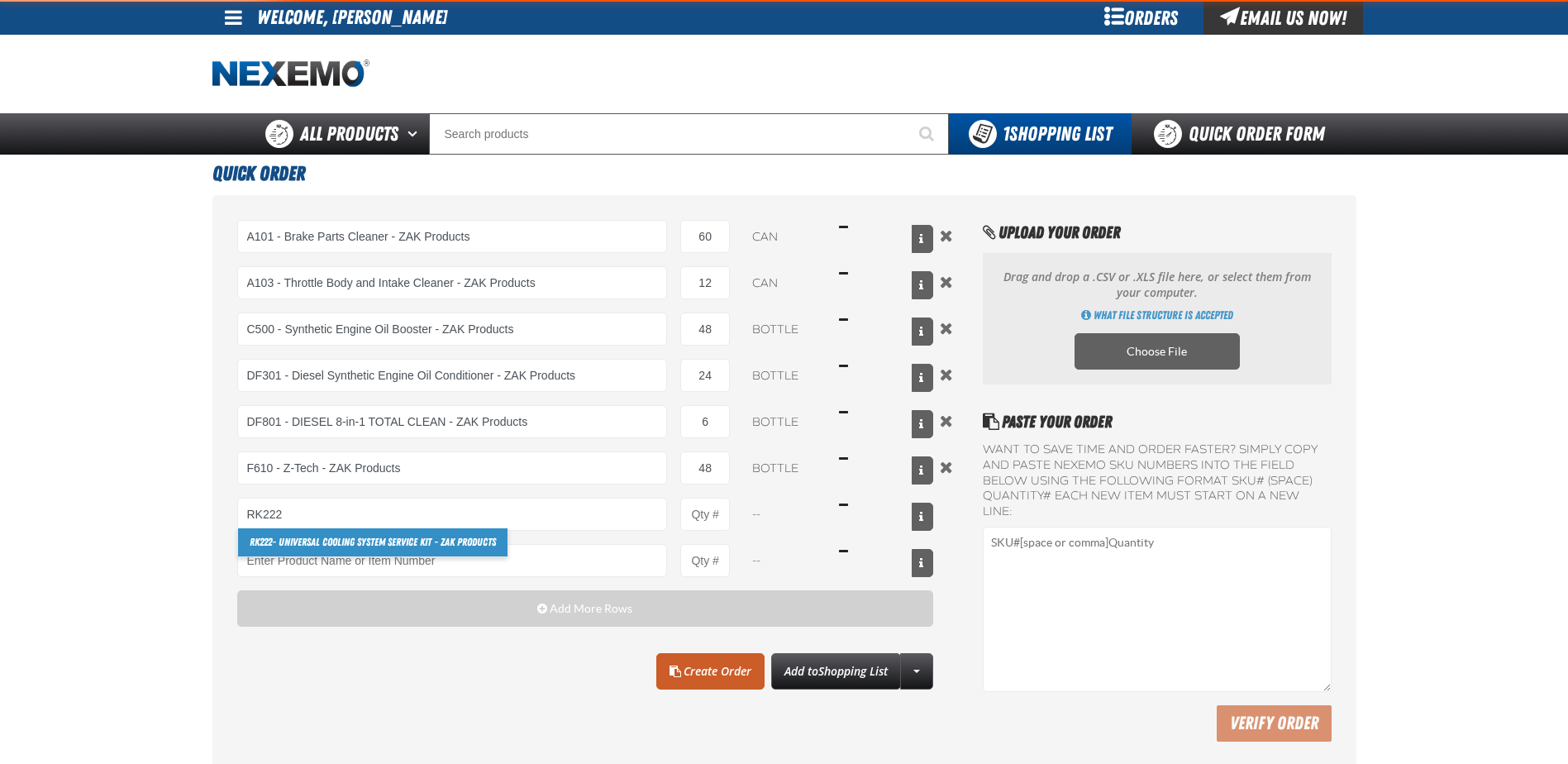
click at [352, 541] on link "RK222 - Universal Cooling System Service Kit - ZAK Products" at bounding box center [373, 543] width 269 height 28
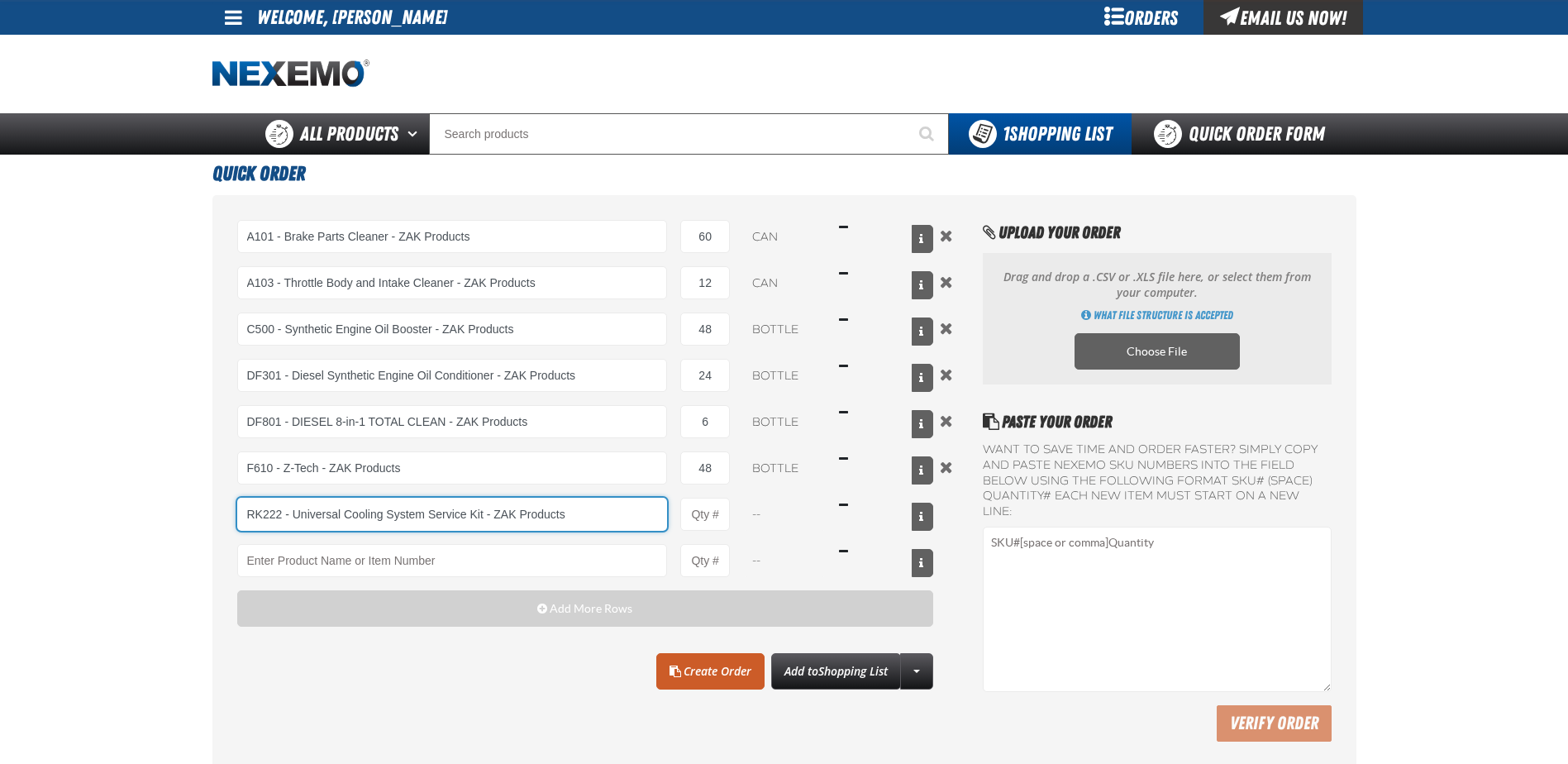
type input "RK222 - Universal Cooling System Service Kit - ZAK Products"
type input "1"
select select "kit"
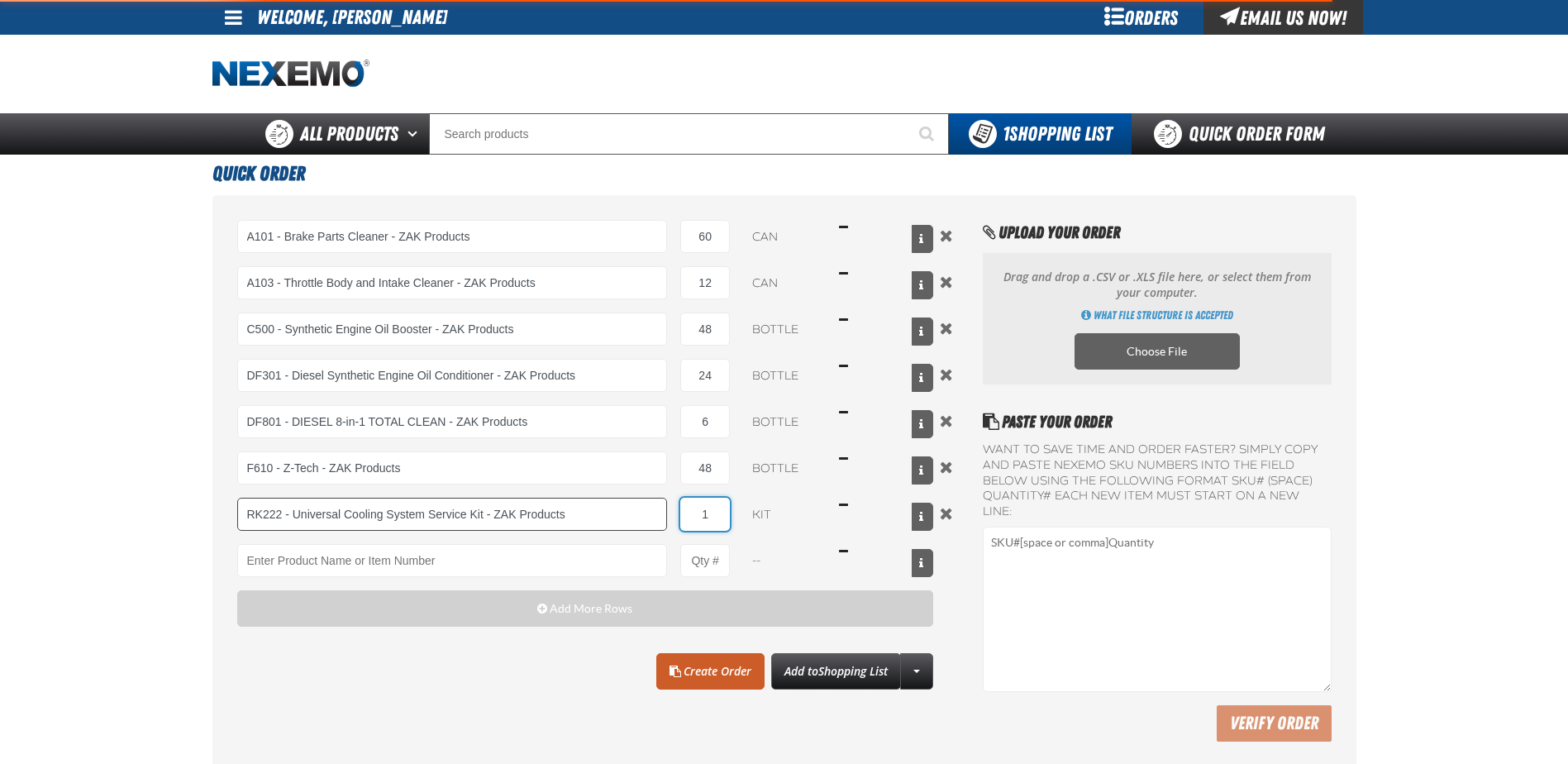
drag, startPoint x: 720, startPoint y: 510, endPoint x: 661, endPoint y: 508, distance: 59.0
click at [664, 515] on div "RK222 - Universal Cooling System Service Kit - ZAK Products RK222 - Universal C…" at bounding box center [585, 514] width 696 height 33
type input "RK222 - Universal Cooling System Service Kit - ZAK Products"
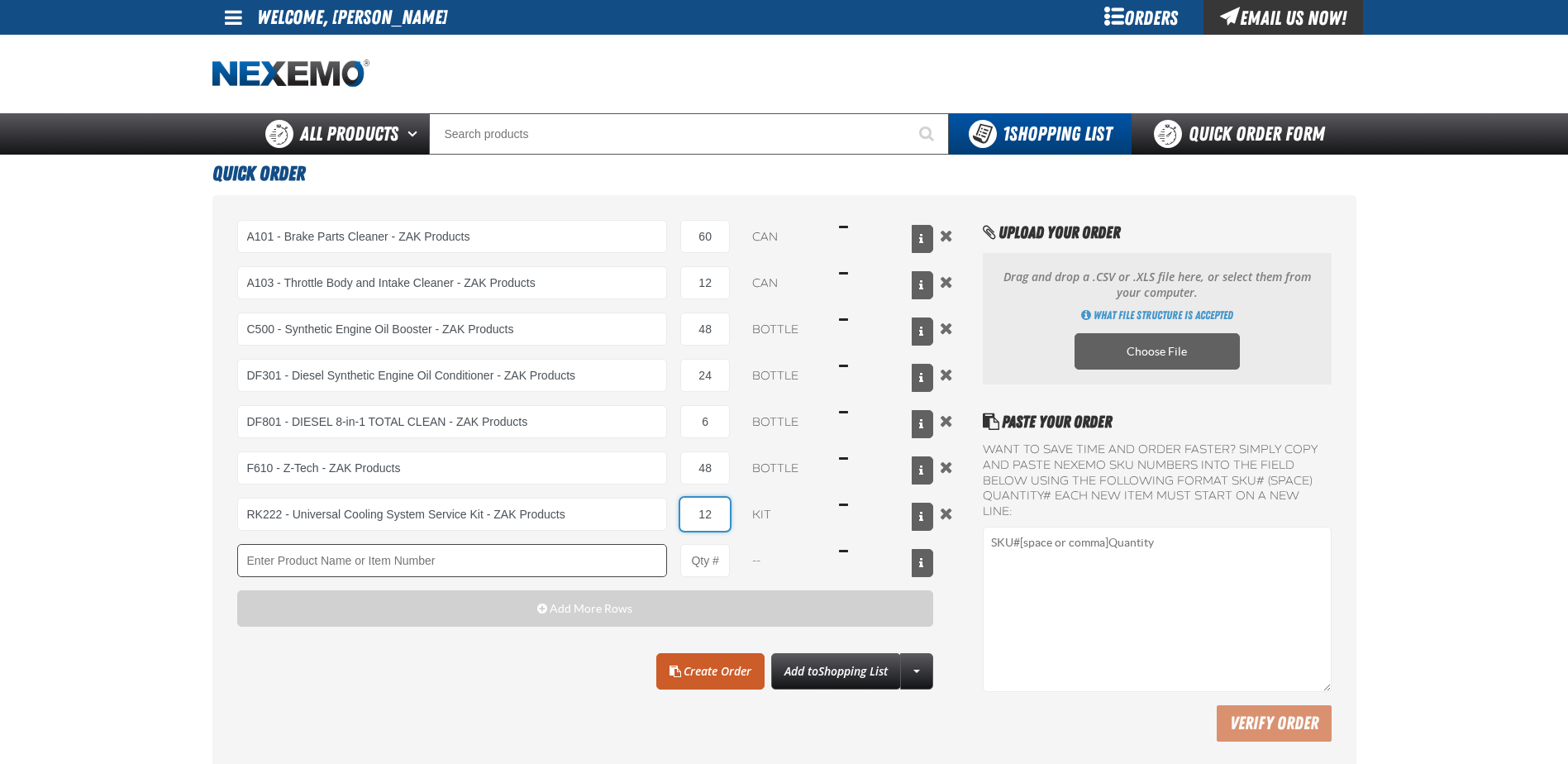
type input "12"
click at [594, 553] on input "Product" at bounding box center [452, 561] width 431 height 33
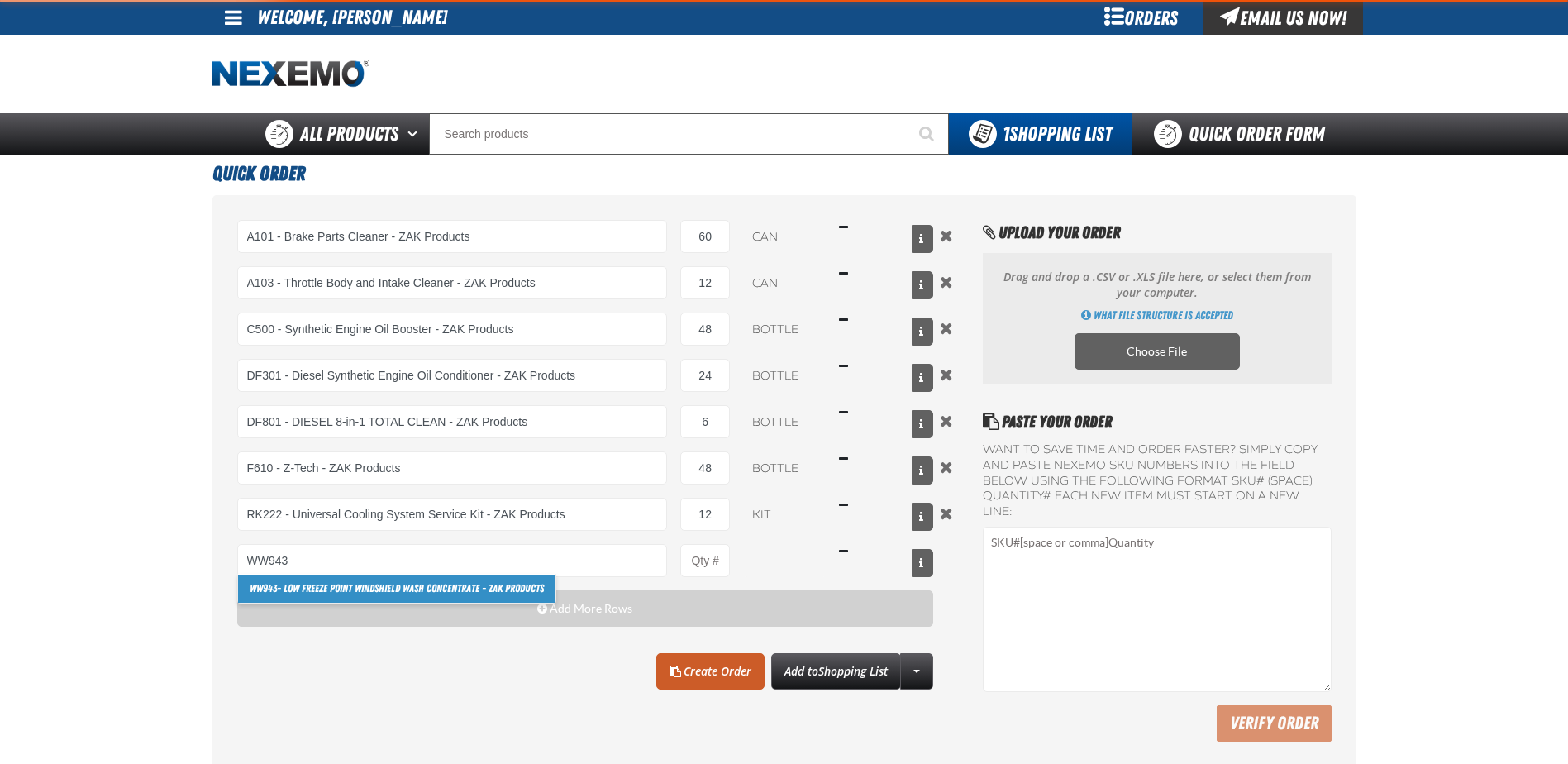
click at [313, 584] on link "WW943 - Low Freeze Point Windshield Wash Concentrate - ZAK Products" at bounding box center [397, 589] width 317 height 28
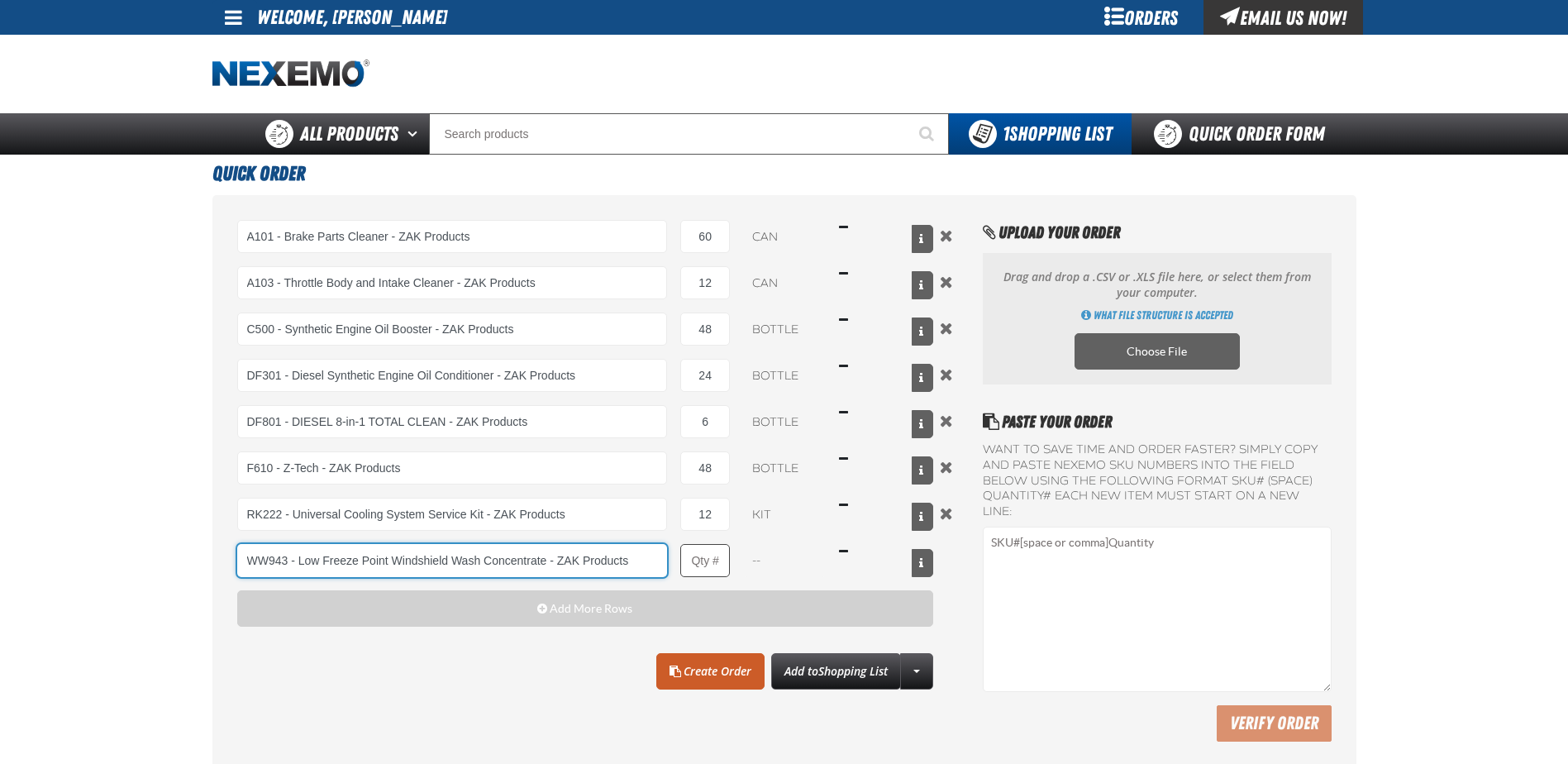
type input "WW943 - Low Freeze Point Windshield Wash Concentrate - ZAK Products"
type input "1"
select select "bottle"
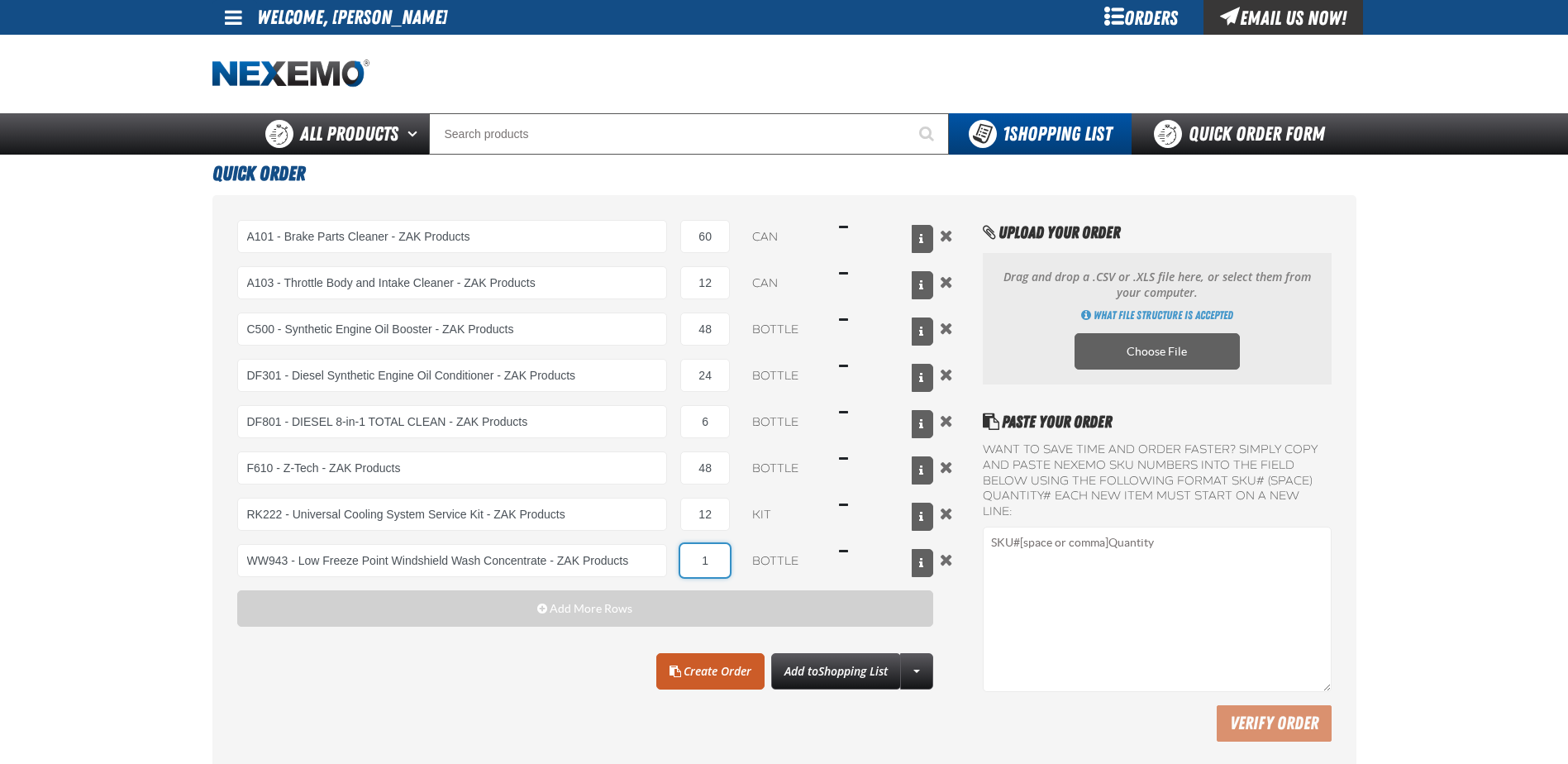
drag, startPoint x: 719, startPoint y: 560, endPoint x: 669, endPoint y: 549, distance: 51.2
click at [673, 559] on div "WW943 - Low Freeze Point Windshield Wash Concentrate - ZAK Products WW943 - Low…" at bounding box center [585, 561] width 696 height 33
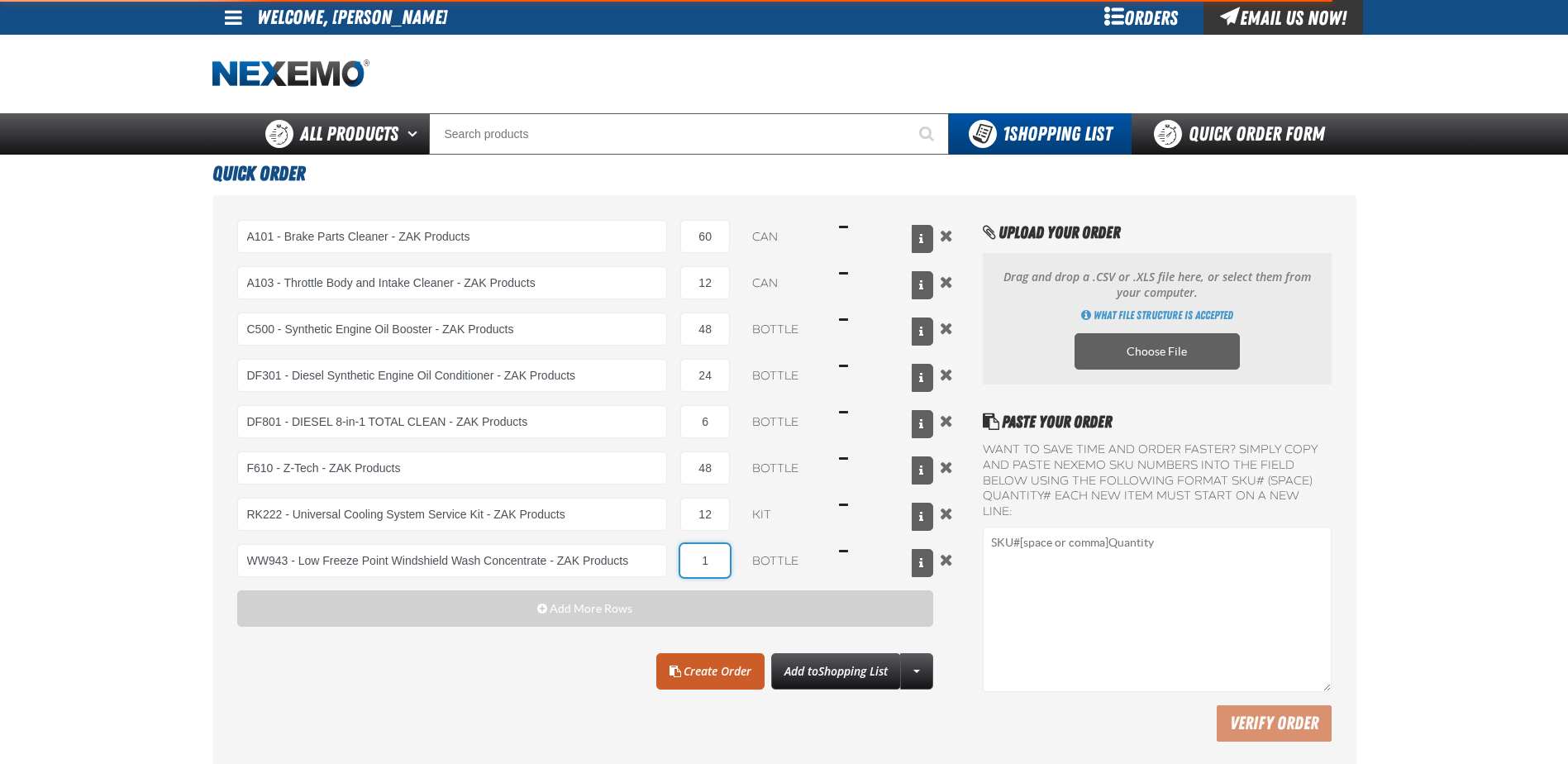
type input "WW943 - Low Freeze Point Windshield Wash Concentrate - ZAK Products"
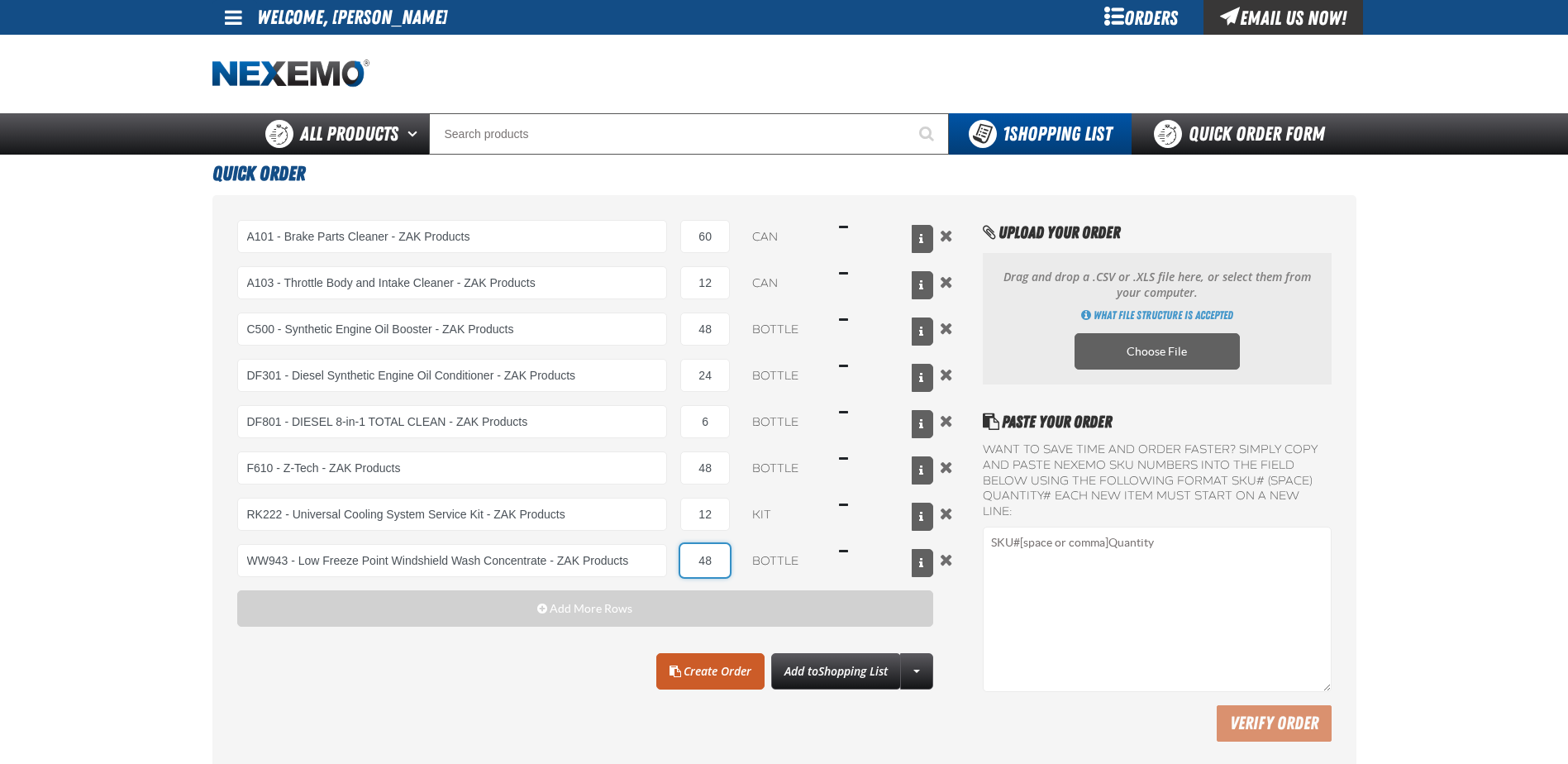
type input "48"
click at [611, 656] on div "Clear All Create Order Add to Shopping List Create New Shopping List Add to Sho…" at bounding box center [585, 671] width 696 height 36
click at [733, 661] on link "Create Order" at bounding box center [709, 671] width 108 height 36
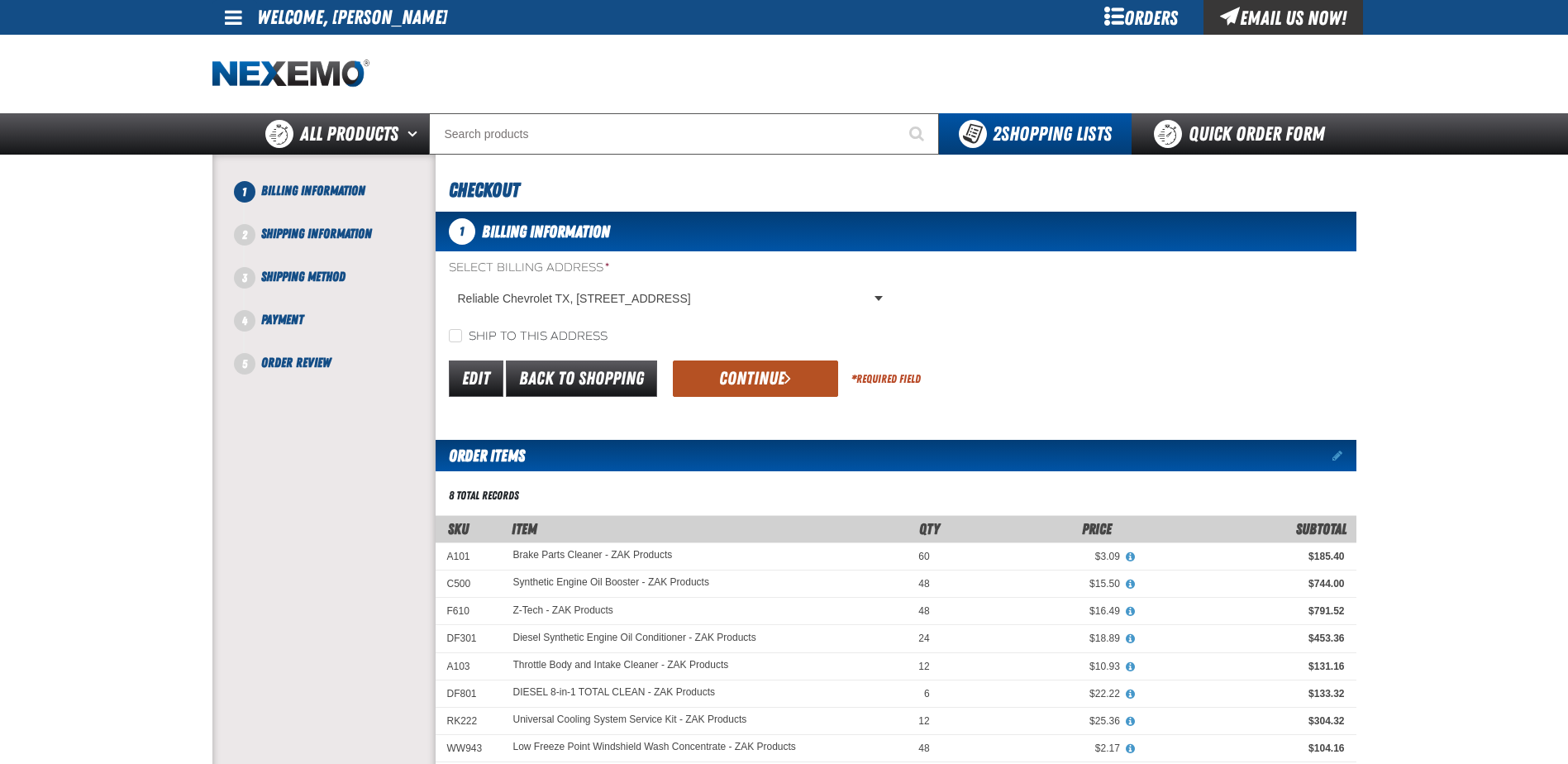
click at [751, 384] on button "Continue" at bounding box center [754, 378] width 165 height 36
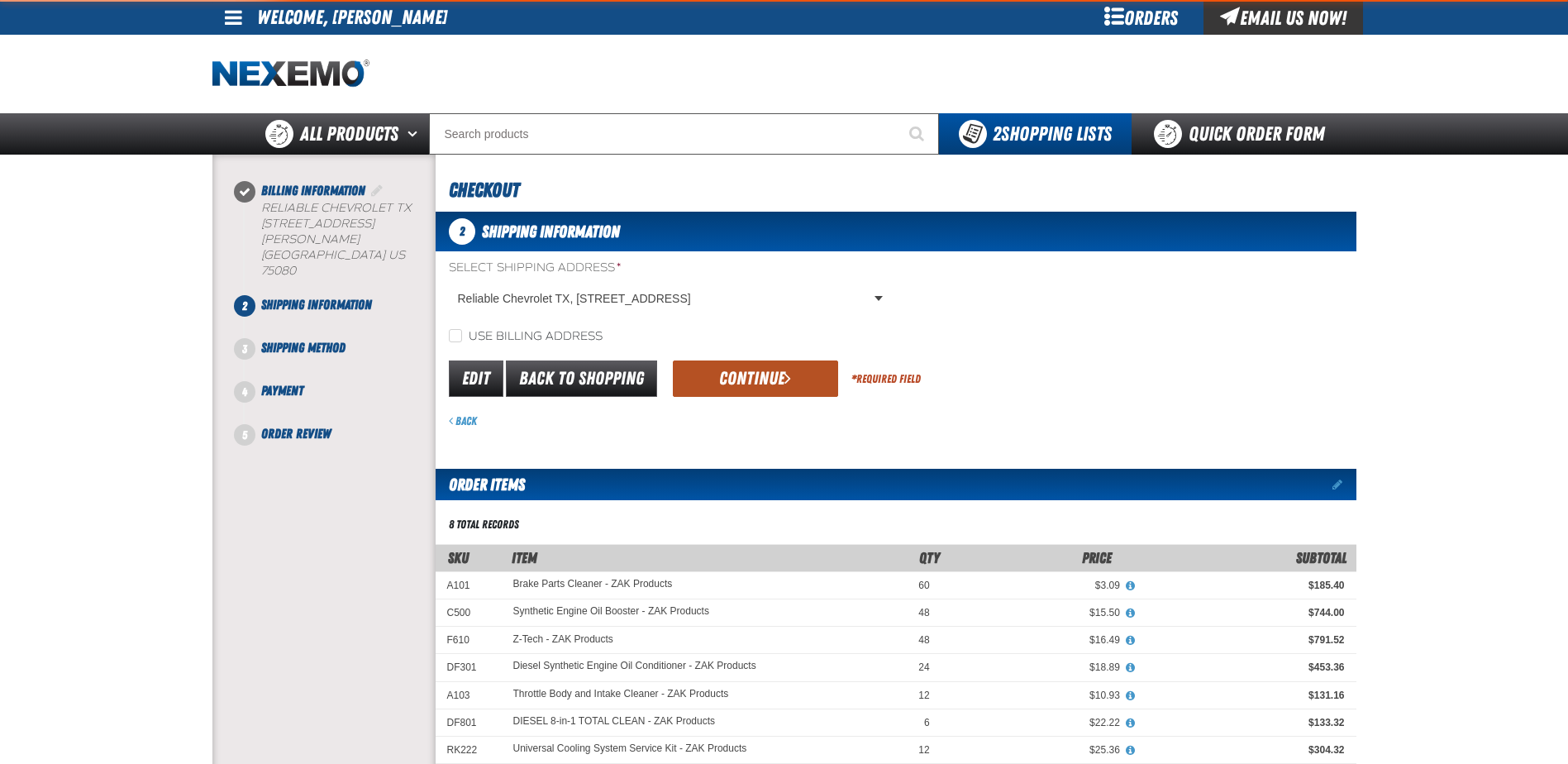
click at [701, 377] on button "Continue" at bounding box center [754, 378] width 165 height 36
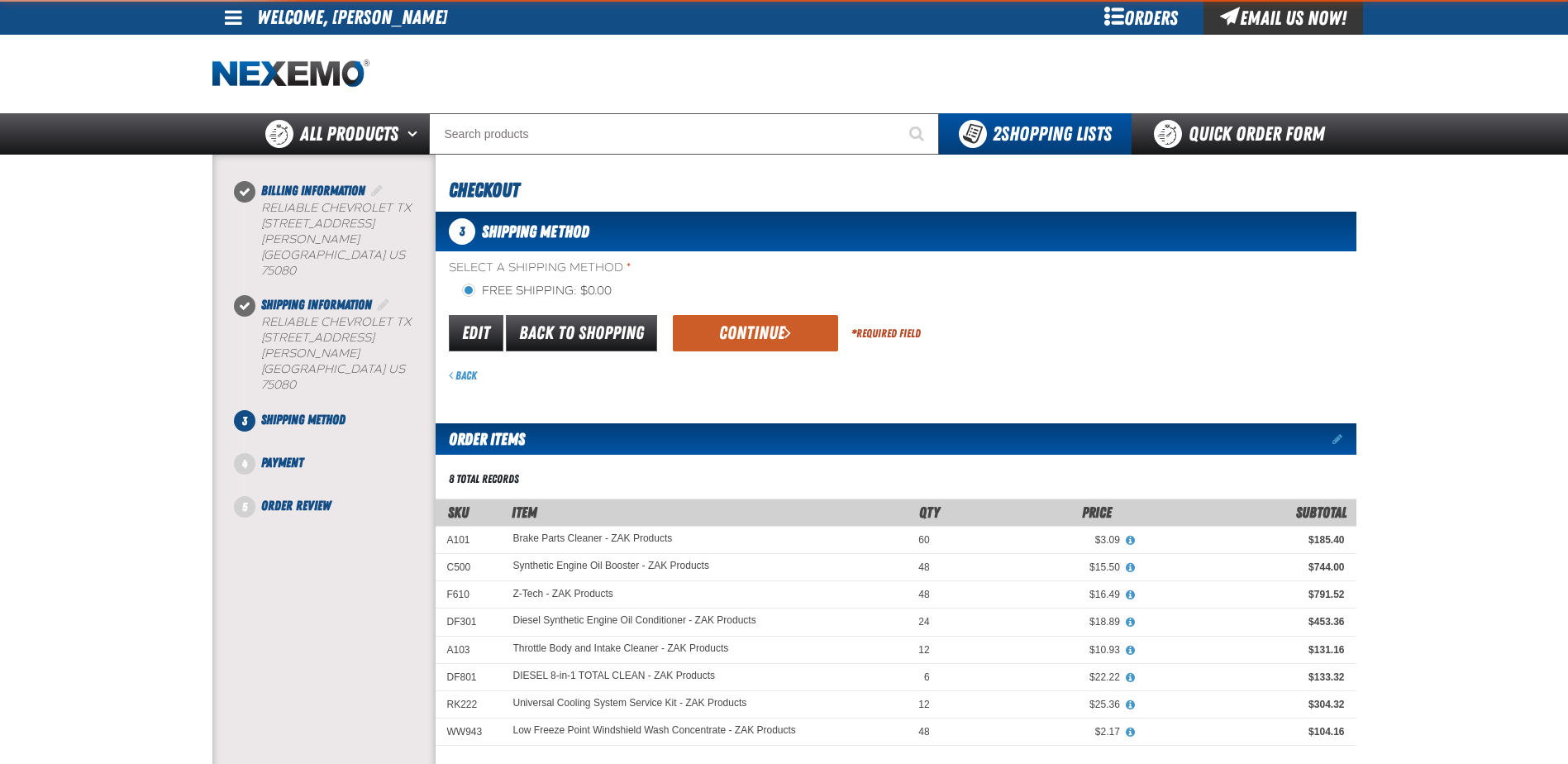
click at [701, 377] on div "Back" at bounding box center [903, 376] width 908 height 16
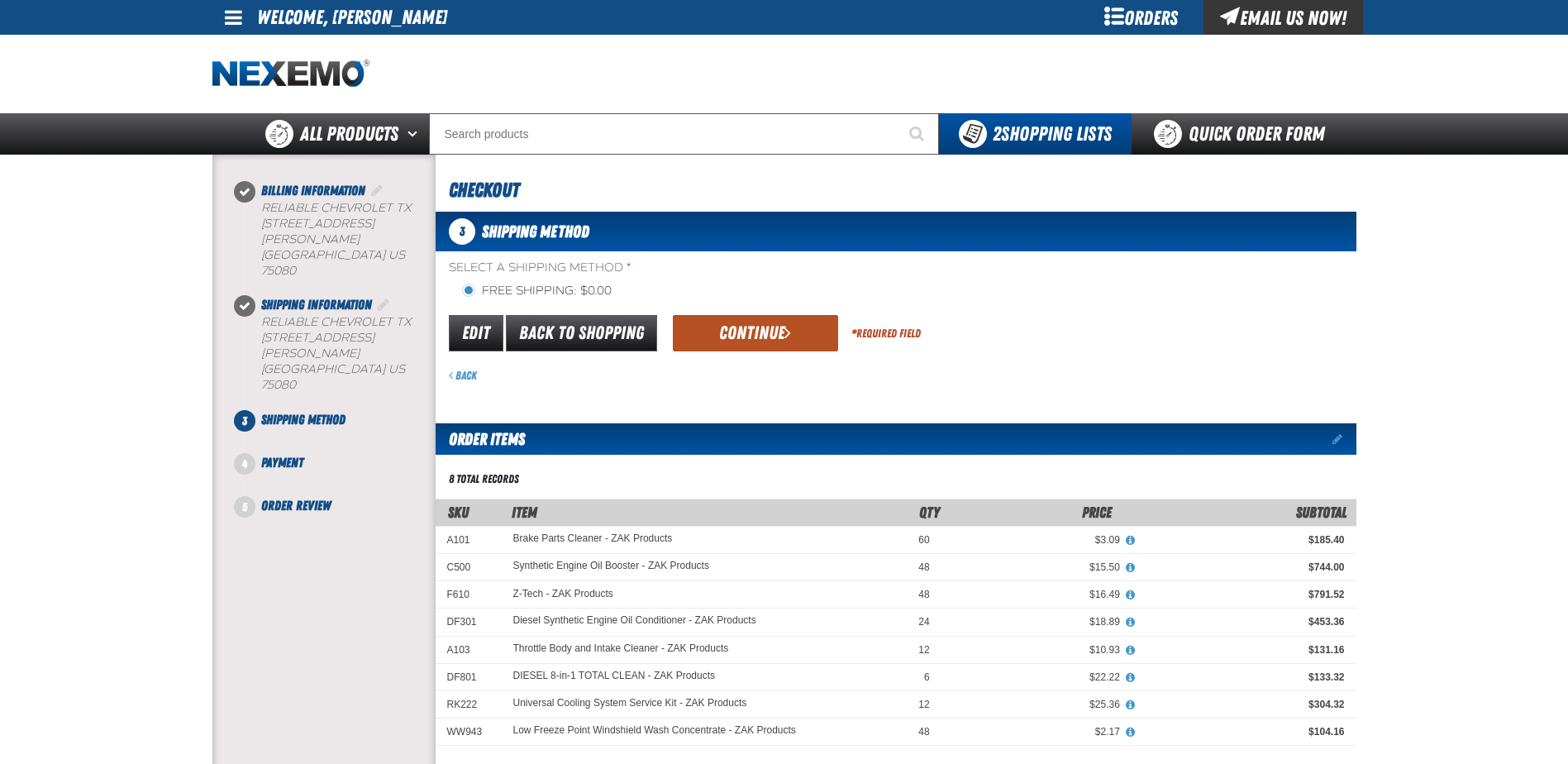
click at [712, 345] on button "Continue" at bounding box center [754, 332] width 165 height 36
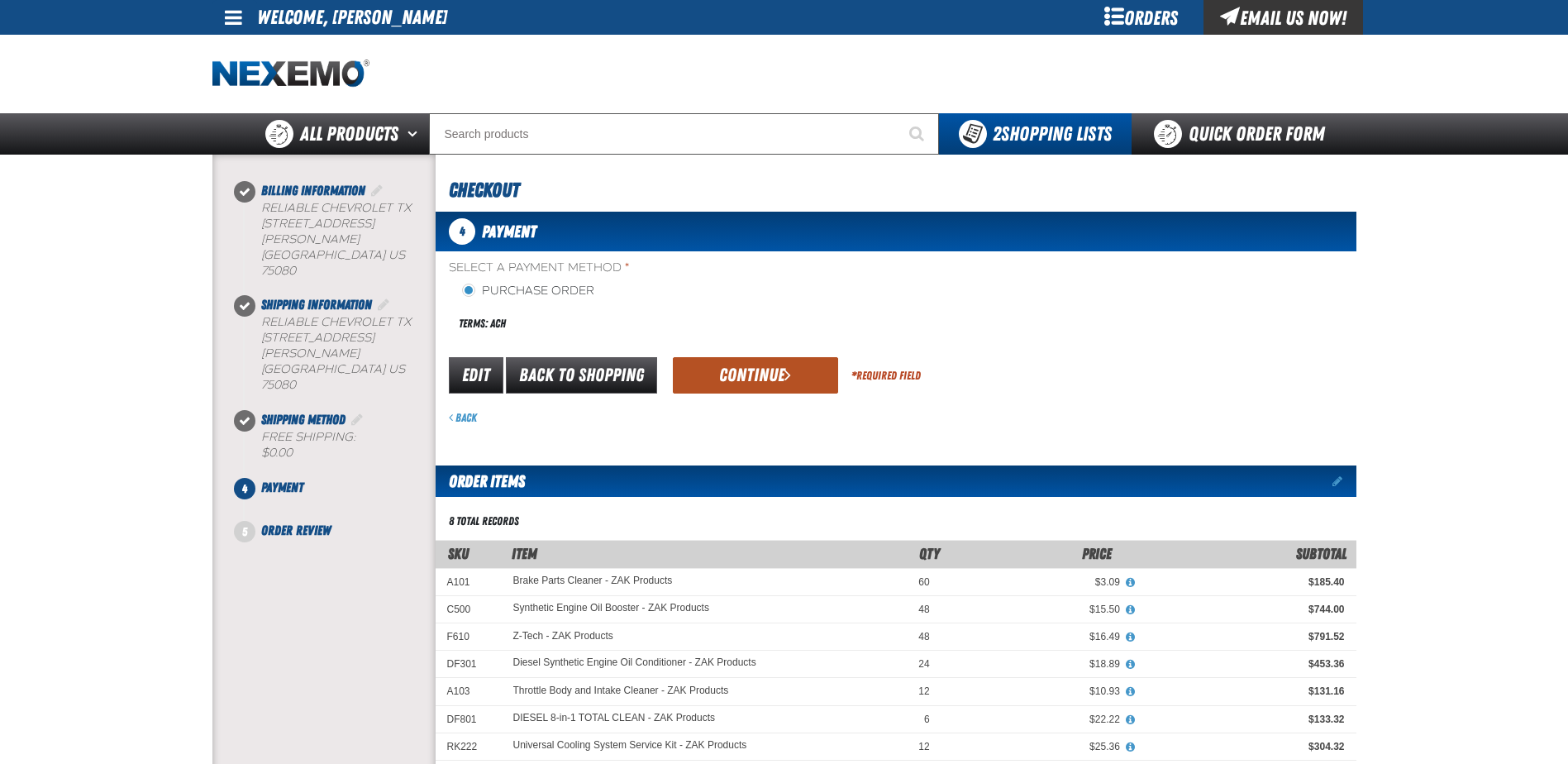
click at [719, 370] on button "Continue" at bounding box center [754, 375] width 165 height 36
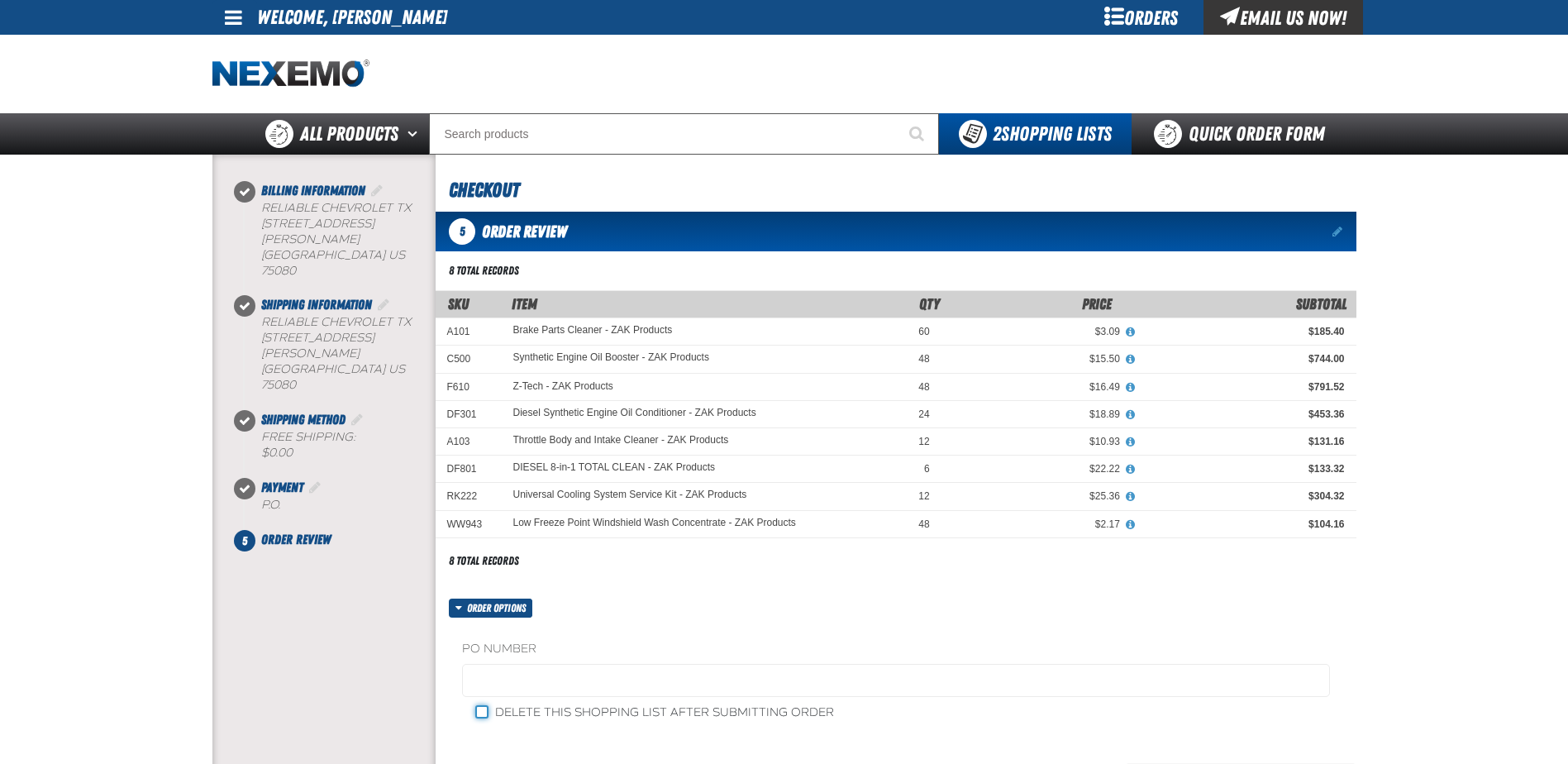
click at [481, 710] on input "Delete this shopping list after submitting order" at bounding box center [481, 711] width 13 height 13
checkbox input "true"
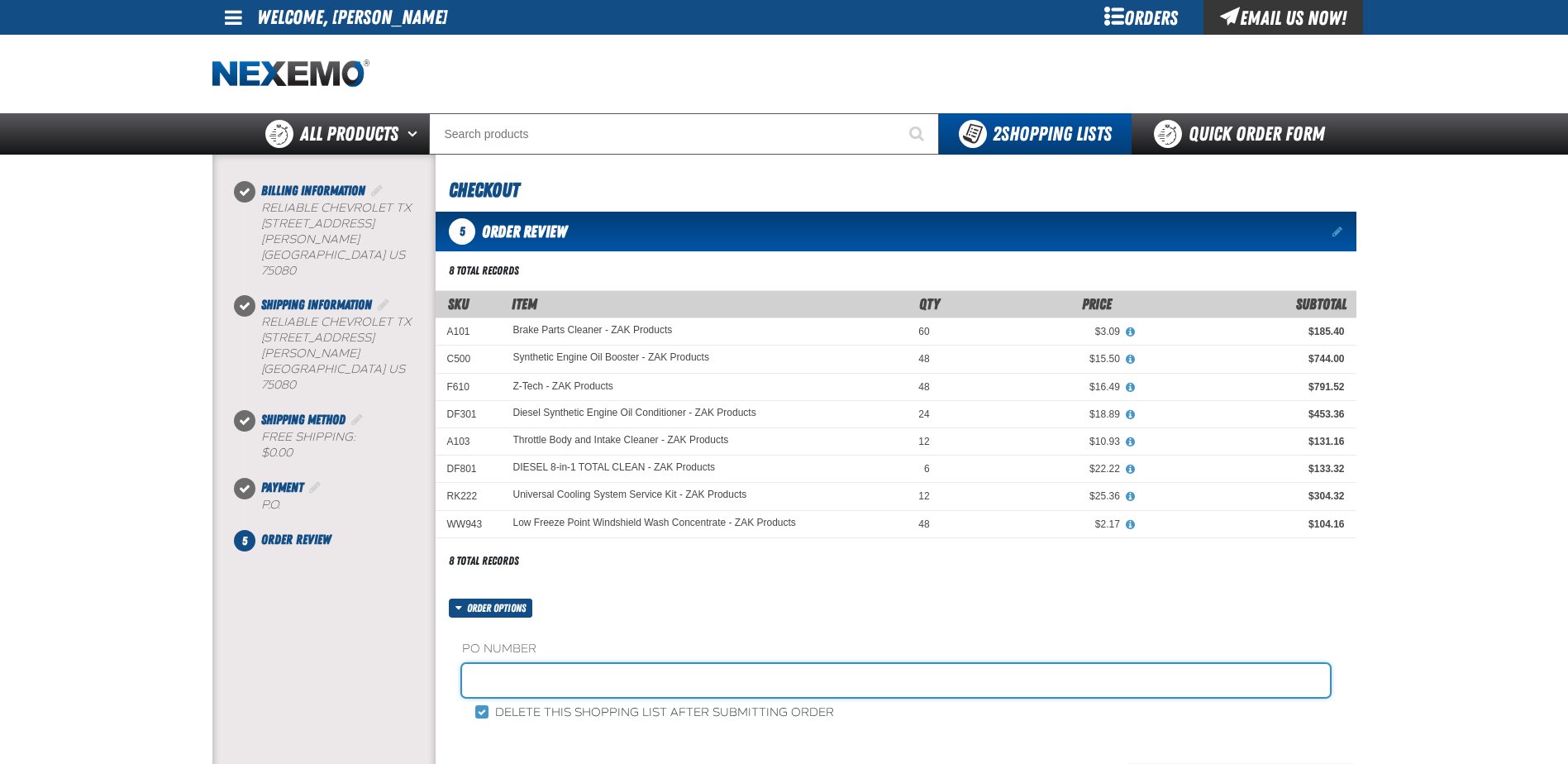
click at [506, 682] on input "text" at bounding box center [896, 680] width 868 height 33
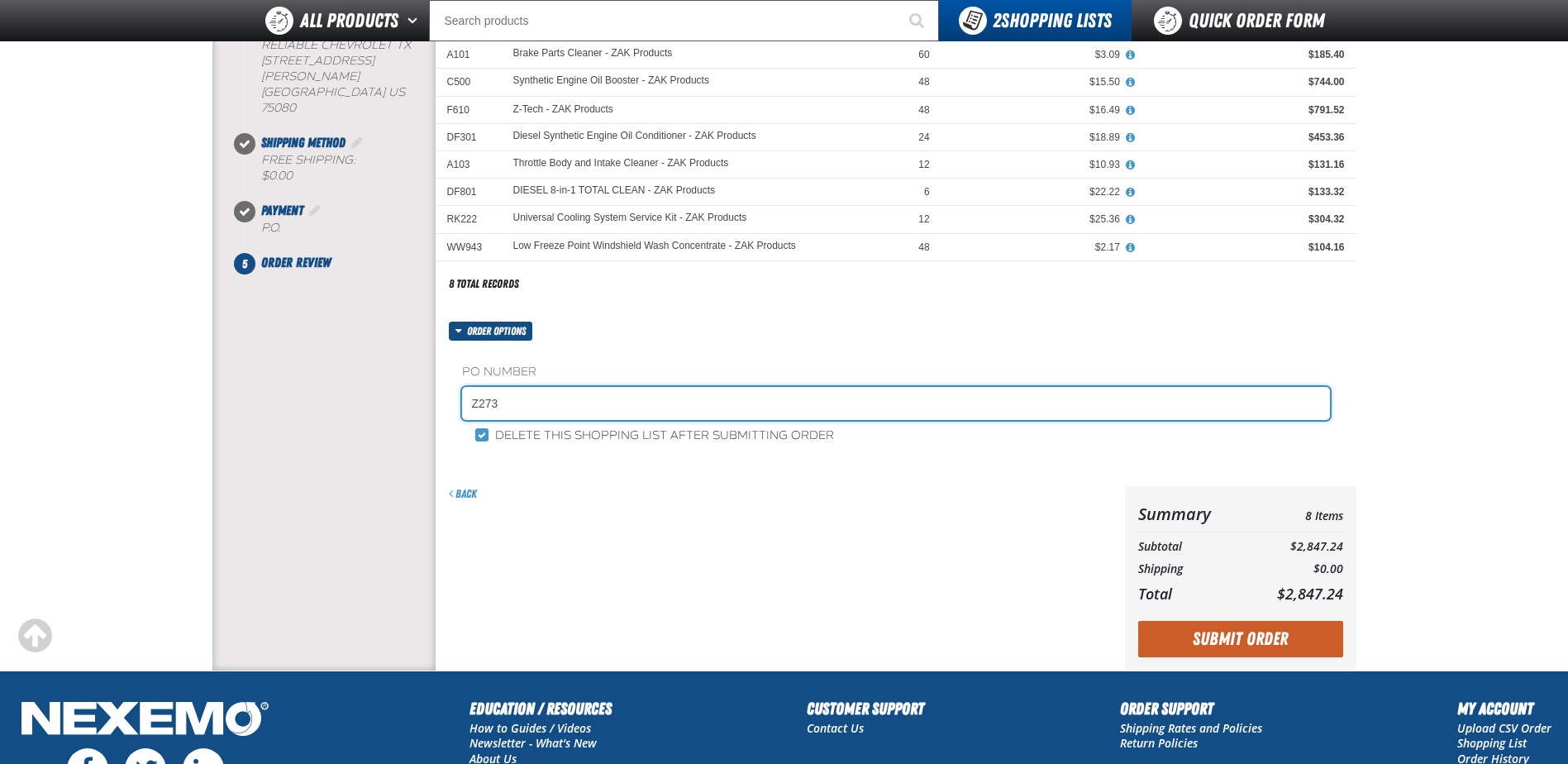
scroll to position [248, 0]
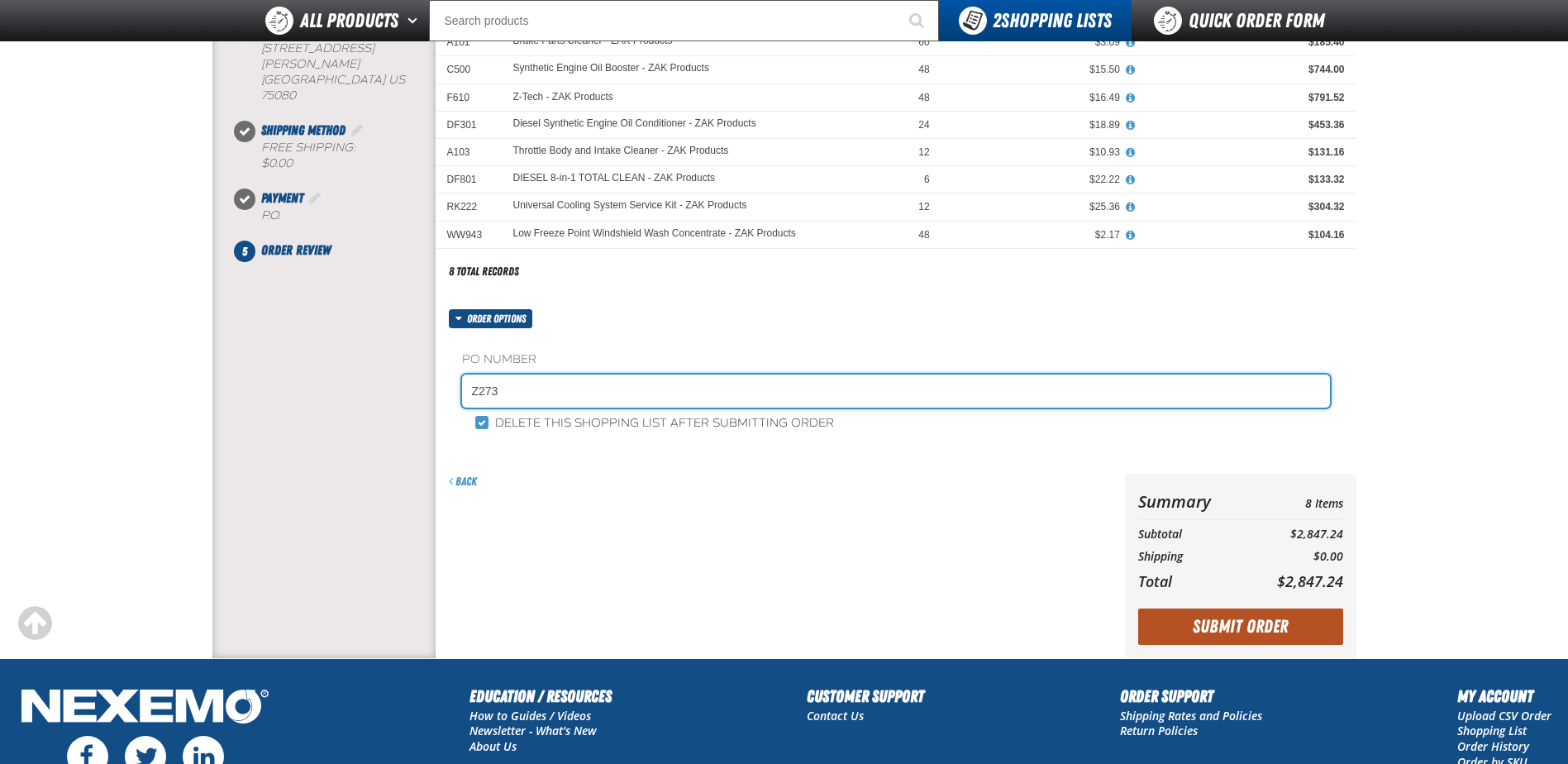
type input "Z273"
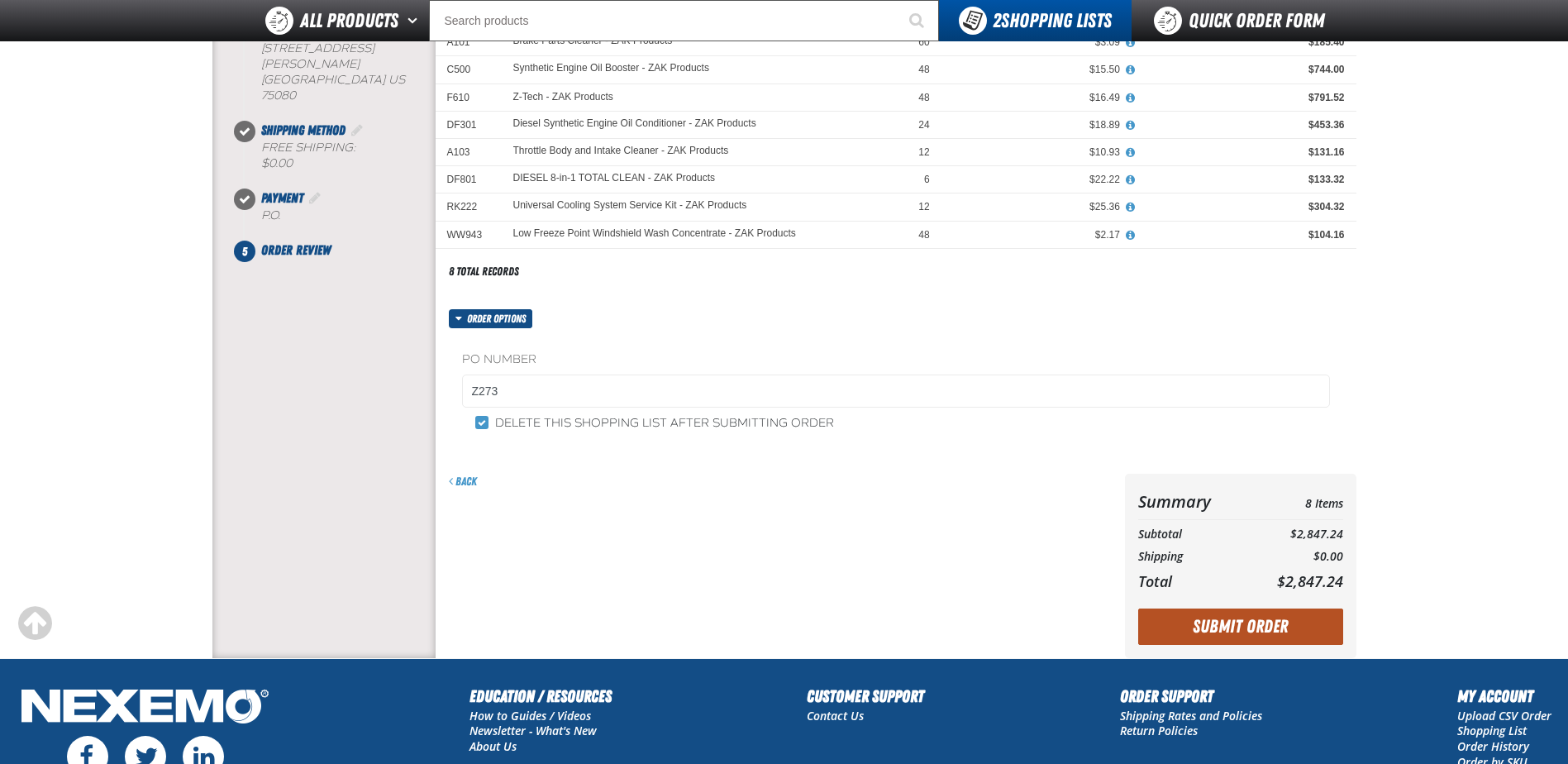
click at [1201, 632] on button "Submit Order" at bounding box center [1241, 626] width 205 height 36
